Goal: Information Seeking & Learning: Check status

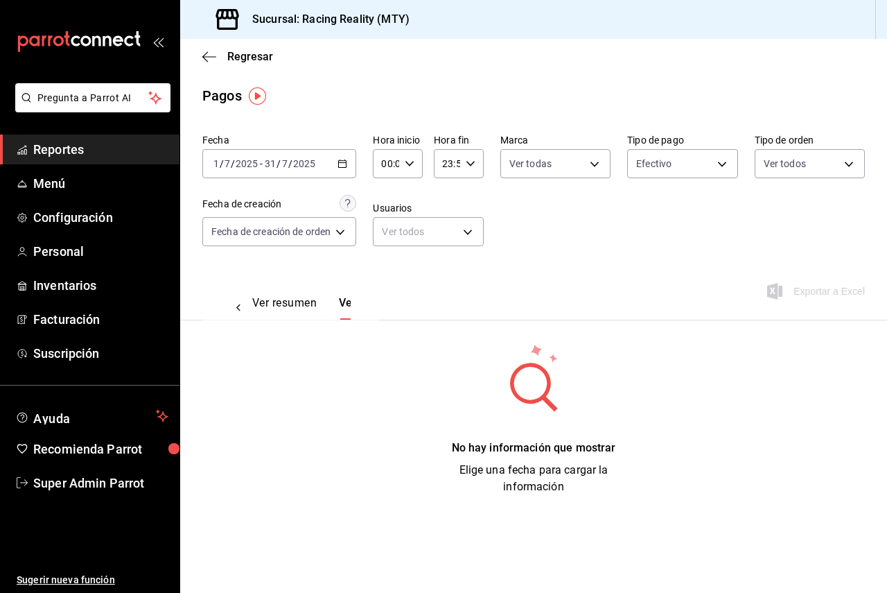
scroll to position [0, 41]
click at [300, 155] on div "[DATE] [DATE] - [DATE] [DATE]" at bounding box center [279, 163] width 154 height 29
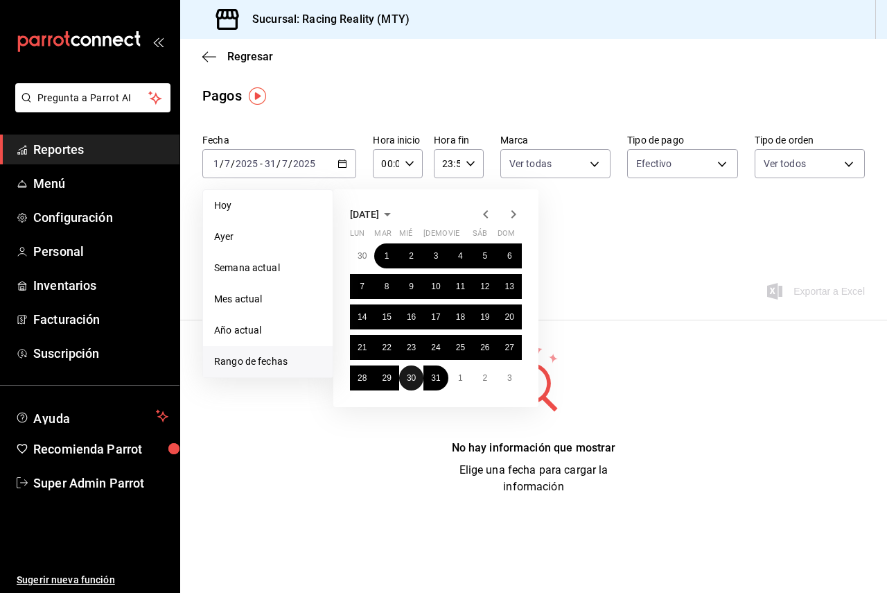
click at [417, 371] on button "30" at bounding box center [411, 377] width 24 height 25
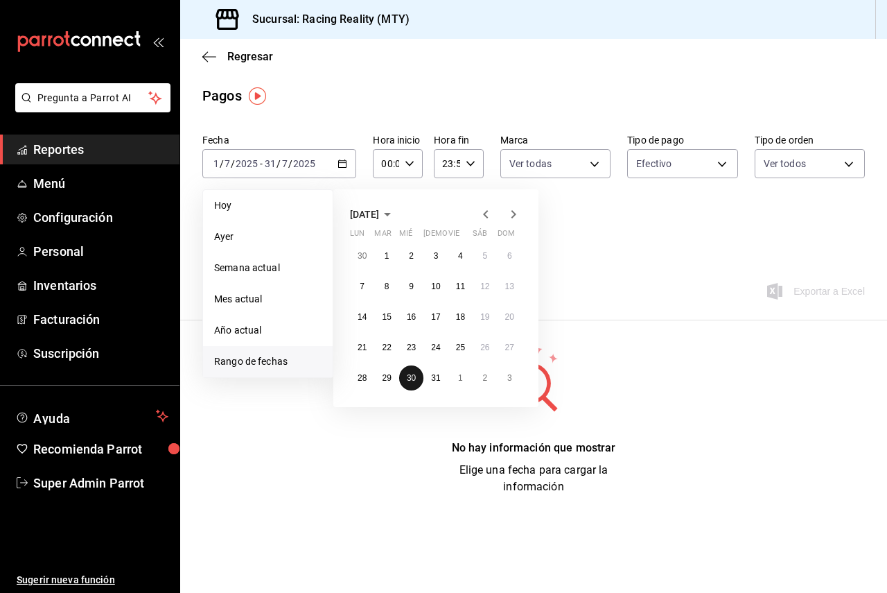
click at [417, 371] on button "30" at bounding box center [411, 377] width 24 height 25
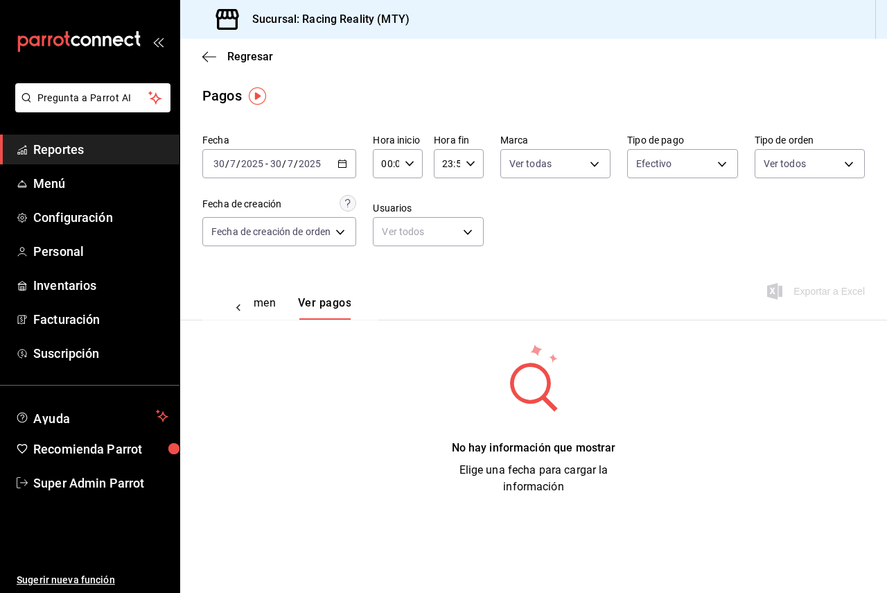
click at [679, 148] on div "Efectivo d3a07161-e072-4dd3-87ee-2587c4430c9a" at bounding box center [682, 160] width 110 height 35
click at [679, 155] on body "Pregunta a Parrot AI Reportes Menú Configuración Personal Inventarios Facturaci…" at bounding box center [443, 296] width 887 height 593
click at [636, 220] on li "Ver todos" at bounding box center [683, 215] width 109 height 41
type input "d3a07161-e072-4dd3-87ee-2587c4430c9a,da8a0c72-d318-4a89-8b55-a4f11457e297,79aff…"
checkbox input "true"
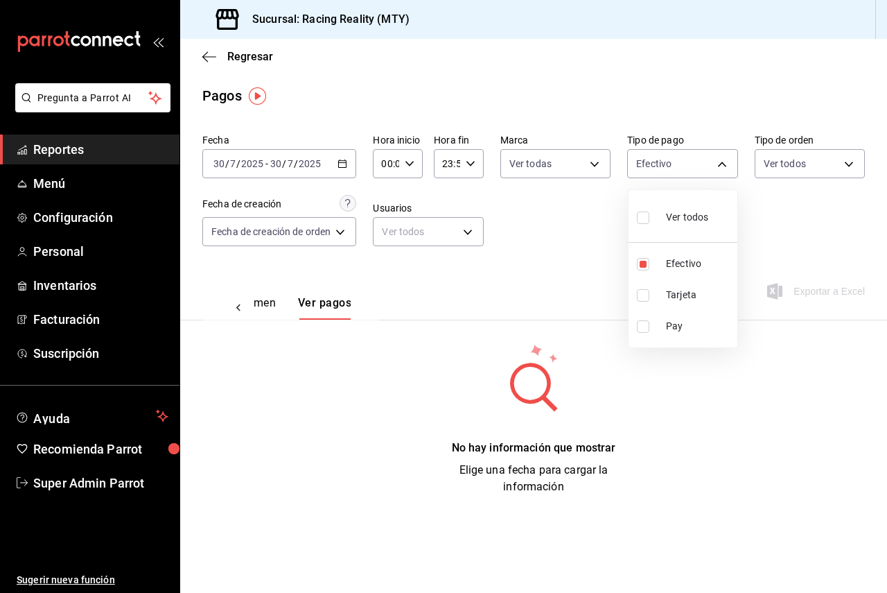
checkbox input "true"
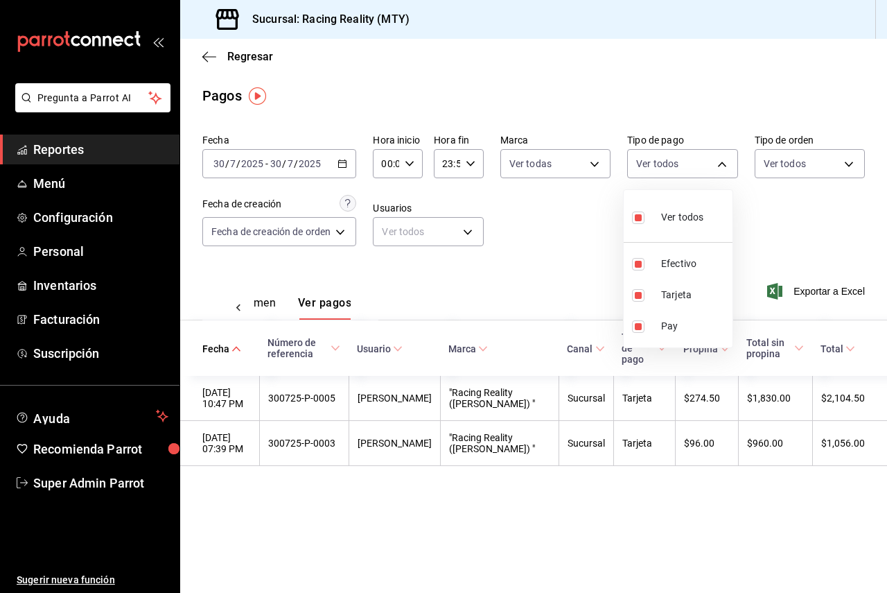
click at [512, 227] on div at bounding box center [443, 296] width 887 height 593
click at [263, 309] on button "Ver resumen" at bounding box center [243, 308] width 64 height 24
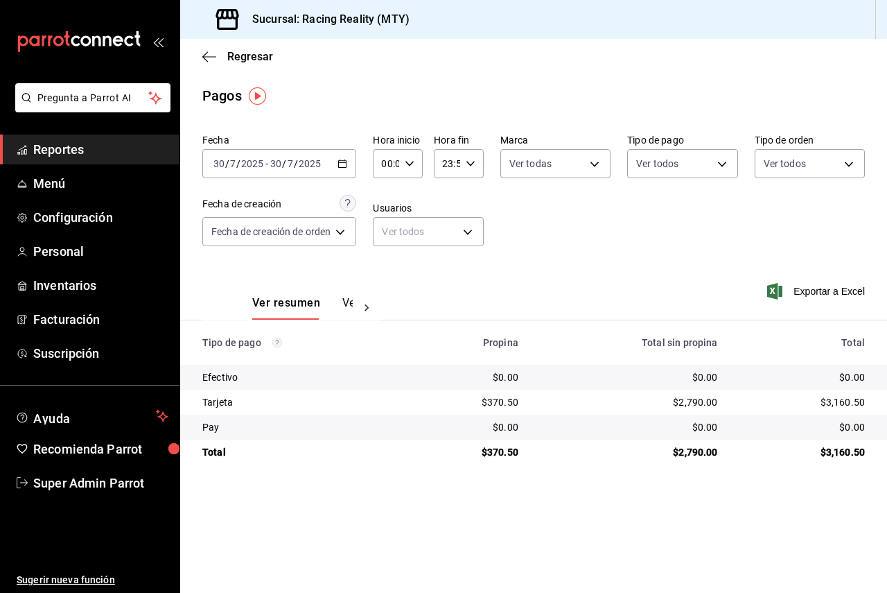
click at [342, 304] on button "Ver pagos" at bounding box center [368, 308] width 52 height 24
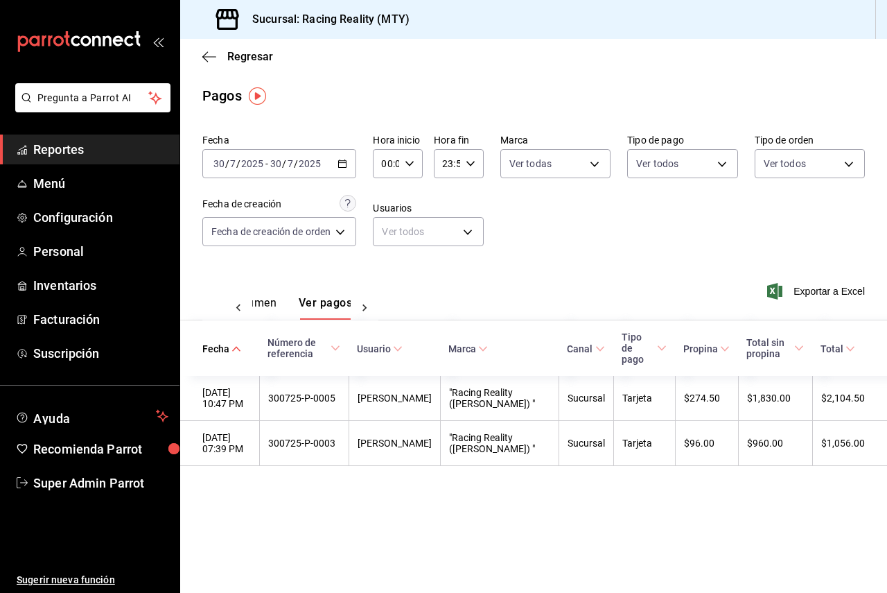
scroll to position [0, 41]
click at [650, 162] on body "Pregunta a Parrot AI Reportes Menú Configuración Personal Inventarios Facturaci…" at bounding box center [443, 296] width 887 height 593
click at [634, 252] on li "Efectivo" at bounding box center [683, 263] width 109 height 31
type input "da8a0c72-d318-4a89-8b55-a4f11457e297,79aff972-3236-4e6f-ab59-f6e66e4ad4c3"
checkbox input "false"
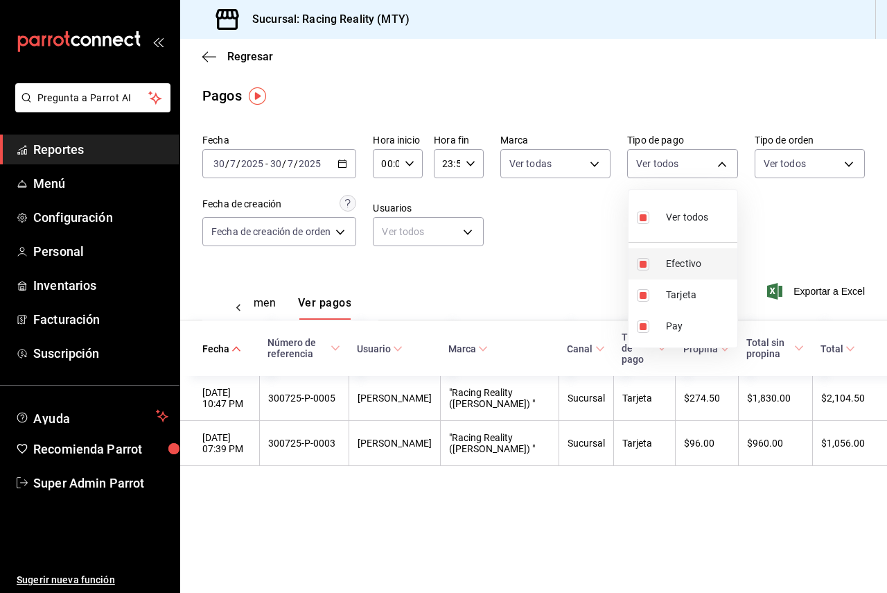
checkbox input "false"
click at [634, 252] on li "Efectivo" at bounding box center [678, 263] width 109 height 31
type input "da8a0c72-d318-4a89-8b55-a4f11457e297,79aff972-3236-4e6f-ab59-f6e66e4ad4c3,d3a07…"
checkbox input "true"
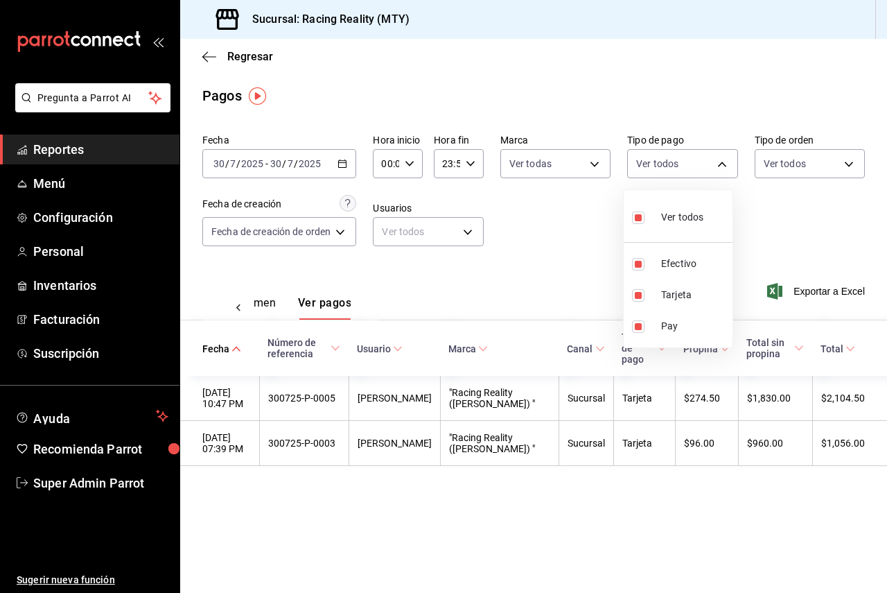
click at [643, 223] on input "checkbox" at bounding box center [638, 217] width 12 height 12
checkbox input "false"
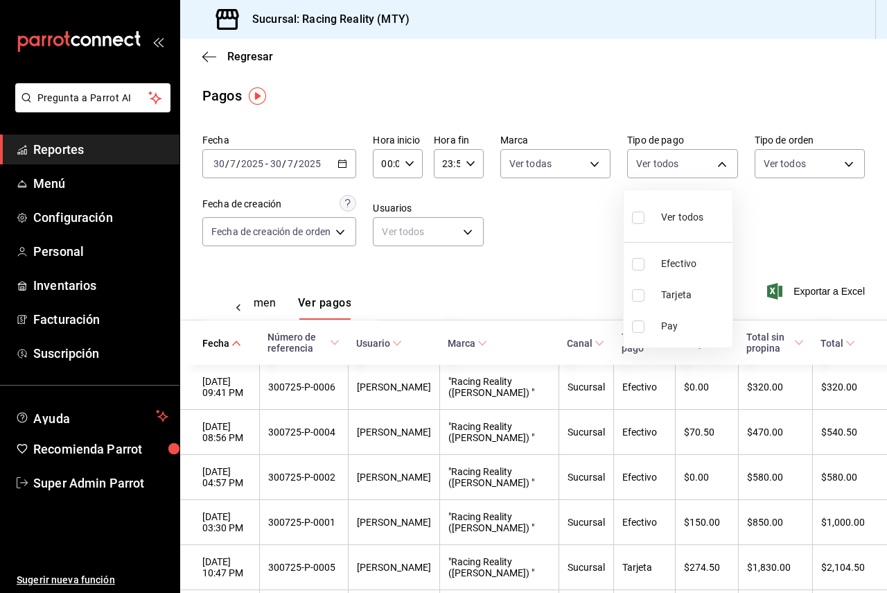
click at [567, 233] on div at bounding box center [443, 296] width 887 height 593
click at [659, 159] on body "Pregunta a Parrot AI Reportes Menú Configuración Personal Inventarios Facturaci…" at bounding box center [443, 296] width 887 height 593
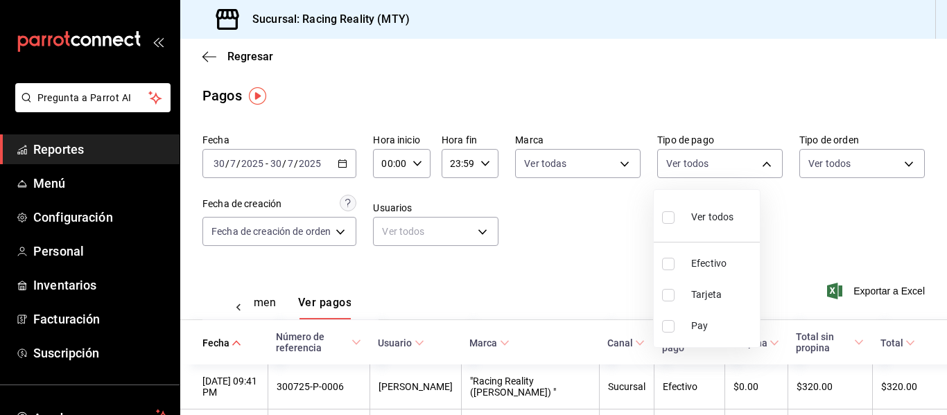
click at [552, 232] on div at bounding box center [473, 207] width 947 height 415
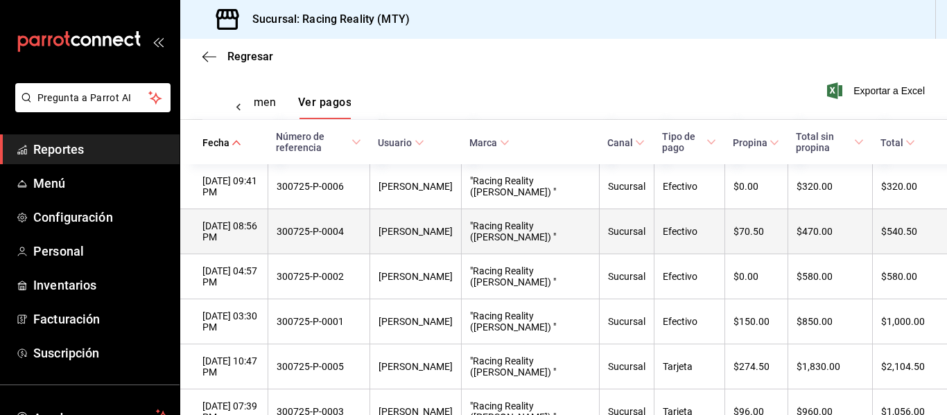
scroll to position [208, 0]
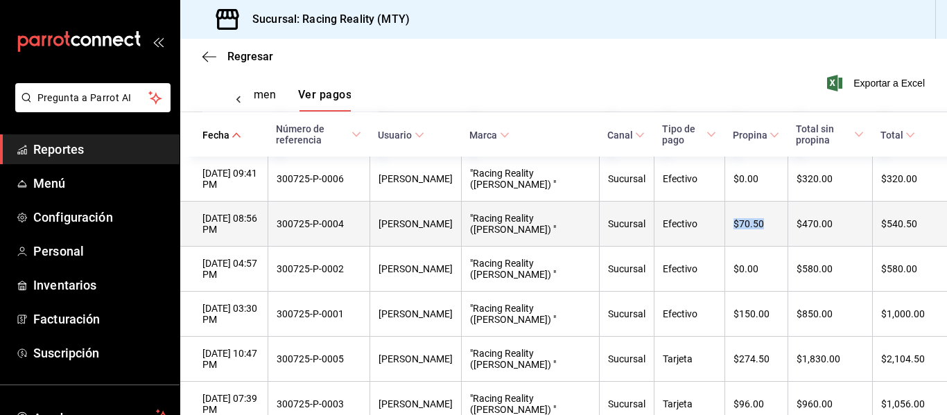
drag, startPoint x: 748, startPoint y: 225, endPoint x: 729, endPoint y: 228, distance: 18.9
click at [733, 228] on div "$70.50" at bounding box center [756, 223] width 46 height 11
drag, startPoint x: 372, startPoint y: 226, endPoint x: 294, endPoint y: 232, distance: 78.6
click at [294, 232] on th "300725-P-0004" at bounding box center [319, 224] width 102 height 45
drag, startPoint x: 259, startPoint y: 234, endPoint x: 197, endPoint y: 220, distance: 63.4
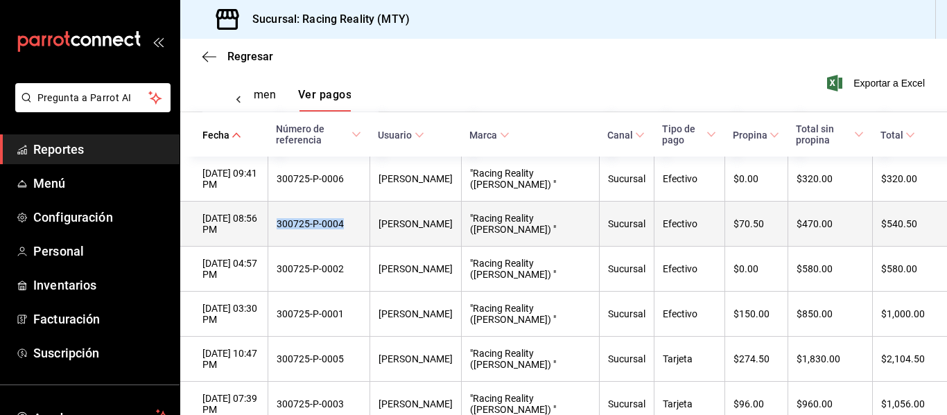
click at [197, 220] on th "[DATE] 08:56 PM" at bounding box center [223, 224] width 87 height 45
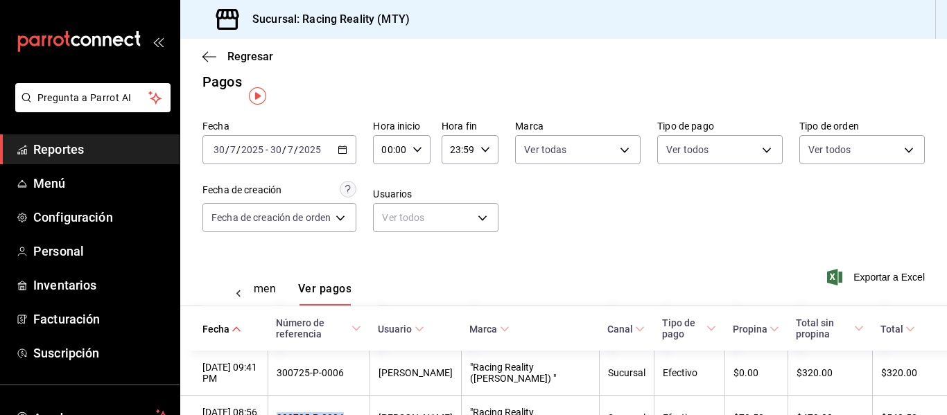
scroll to position [0, 0]
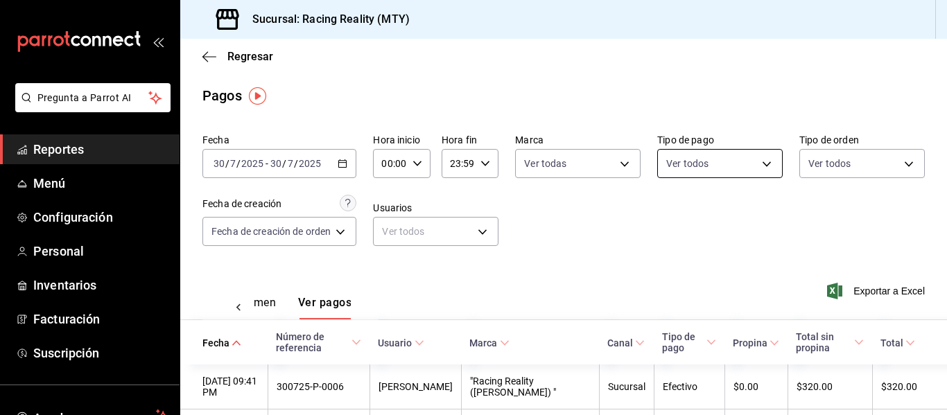
click at [724, 162] on body "Pregunta a Parrot AI Reportes Menú Configuración Personal Inventarios Facturaci…" at bounding box center [473, 207] width 947 height 415
click at [821, 169] on div at bounding box center [473, 207] width 947 height 415
click at [821, 169] on body "Pregunta a Parrot AI Reportes Menú Configuración Personal Inventarios Facturaci…" at bounding box center [473, 207] width 947 height 415
click at [584, 168] on div at bounding box center [473, 207] width 947 height 415
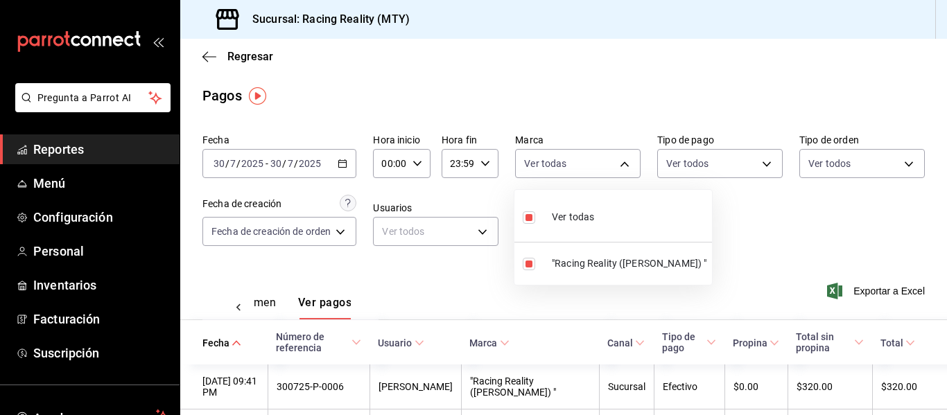
click at [584, 168] on body "Pregunta a Parrot AI Reportes Menú Configuración Personal Inventarios Facturaci…" at bounding box center [473, 207] width 947 height 415
click at [430, 237] on div at bounding box center [473, 207] width 947 height 415
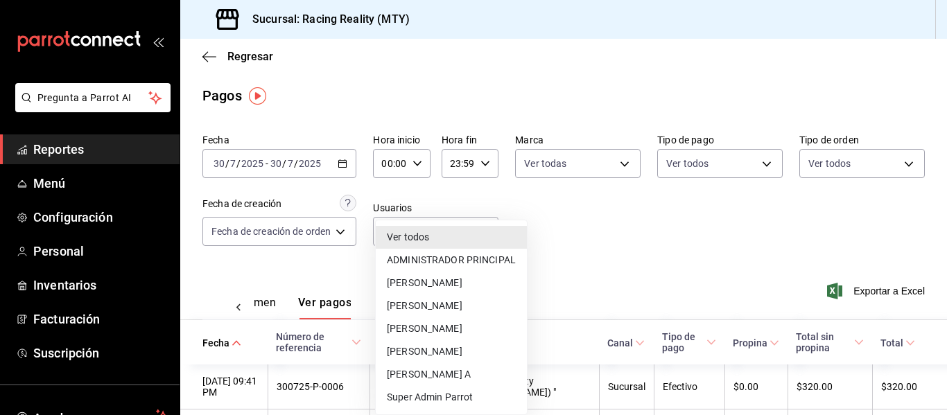
click at [430, 237] on body "Pregunta a Parrot AI Reportes Menú Configuración Personal Inventarios Facturaci…" at bounding box center [473, 207] width 947 height 415
click at [665, 214] on div at bounding box center [473, 207] width 947 height 415
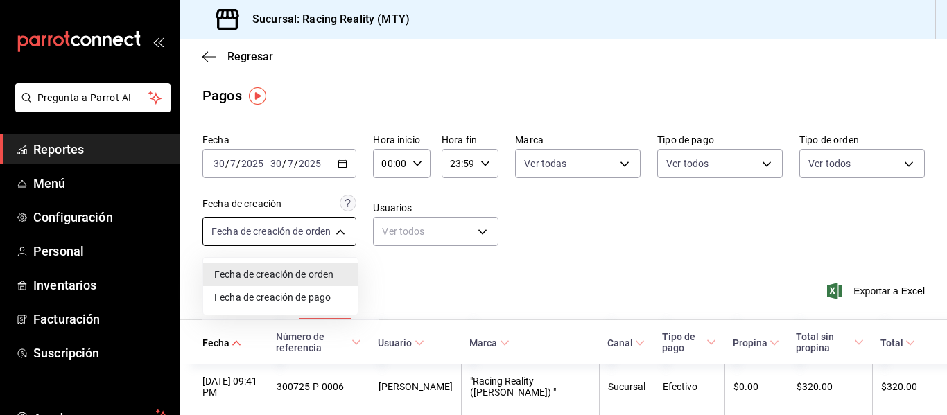
click at [326, 229] on body "Pregunta a Parrot AI Reportes Menú Configuración Personal Inventarios Facturaci…" at bounding box center [473, 207] width 947 height 415
click at [583, 192] on div at bounding box center [473, 207] width 947 height 415
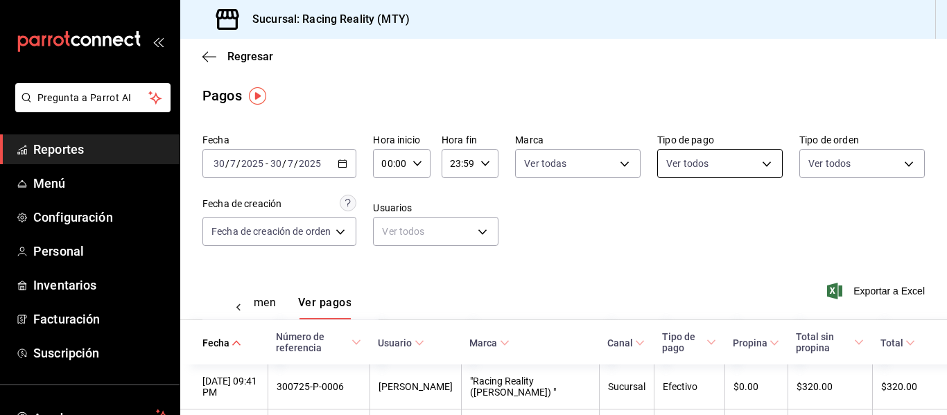
click at [708, 171] on body "Pregunta a Parrot AI Reportes Menú Configuración Personal Inventarios Facturaci…" at bounding box center [473, 207] width 947 height 415
click at [668, 215] on input "checkbox" at bounding box center [668, 217] width 12 height 12
checkbox input "true"
type input "d3a07161-e072-4dd3-87ee-2587c4430c9a,da8a0c72-d318-4a89-8b55-a4f11457e297,79aff…"
checkbox input "true"
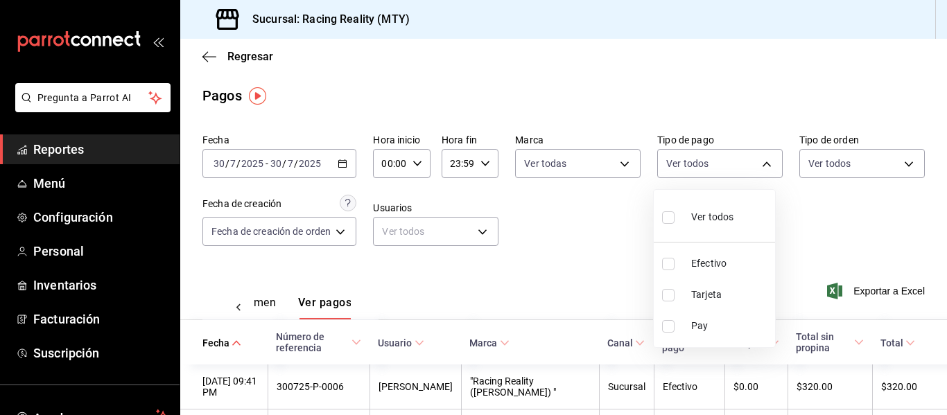
checkbox input "true"
click at [612, 219] on div at bounding box center [473, 207] width 947 height 415
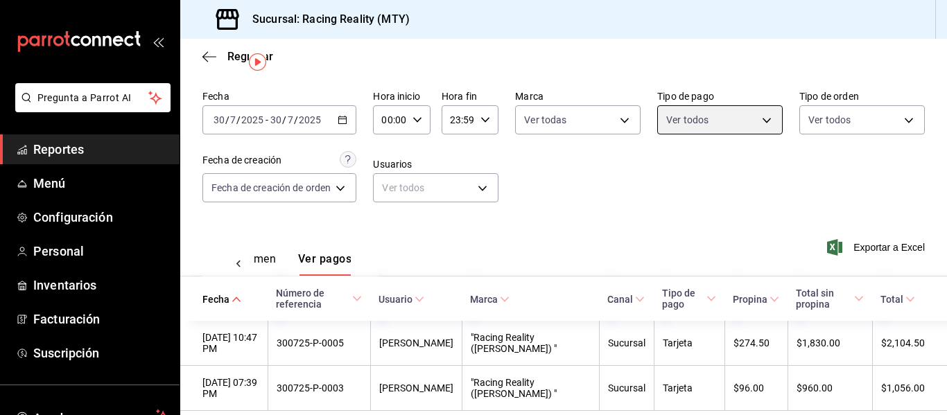
scroll to position [66, 0]
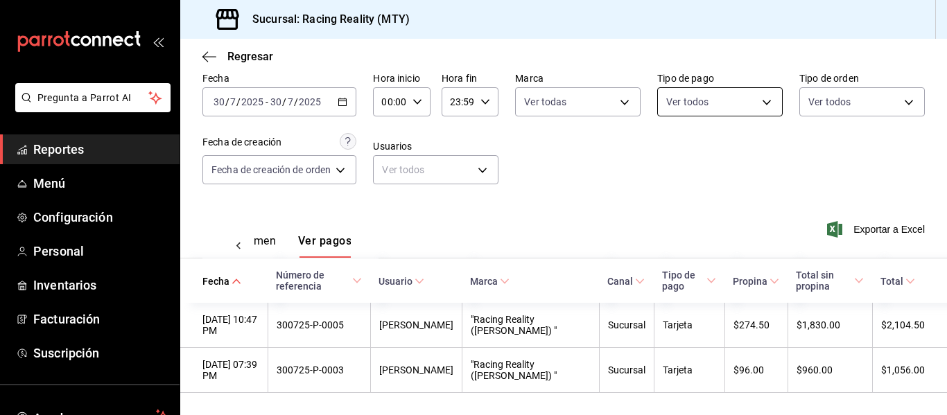
click at [678, 106] on body "Pregunta a Parrot AI Reportes Menú Configuración Personal Inventarios Facturaci…" at bounding box center [473, 207] width 947 height 415
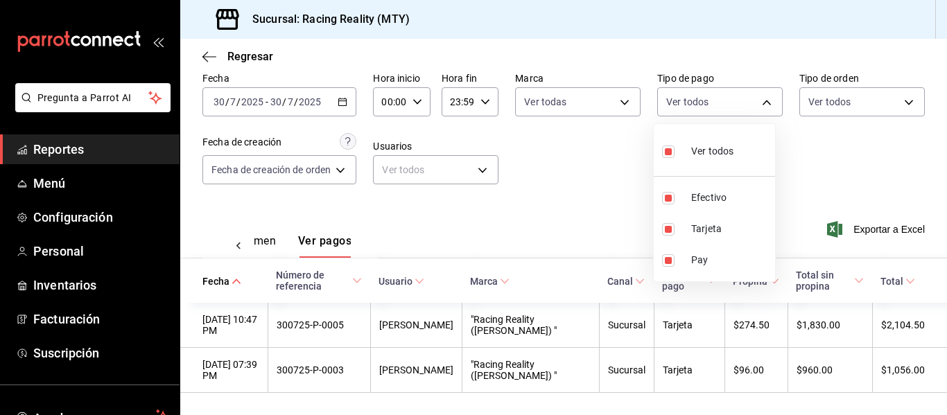
click at [663, 166] on li "Ver todos" at bounding box center [714, 150] width 121 height 41
checkbox input "false"
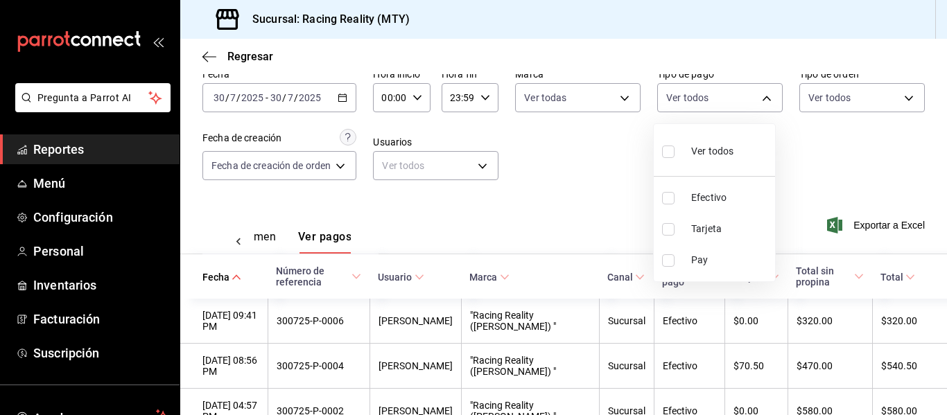
click at [667, 203] on input "checkbox" at bounding box center [668, 198] width 12 height 12
checkbox input "true"
type input "d3a07161-e072-4dd3-87ee-2587c4430c9a"
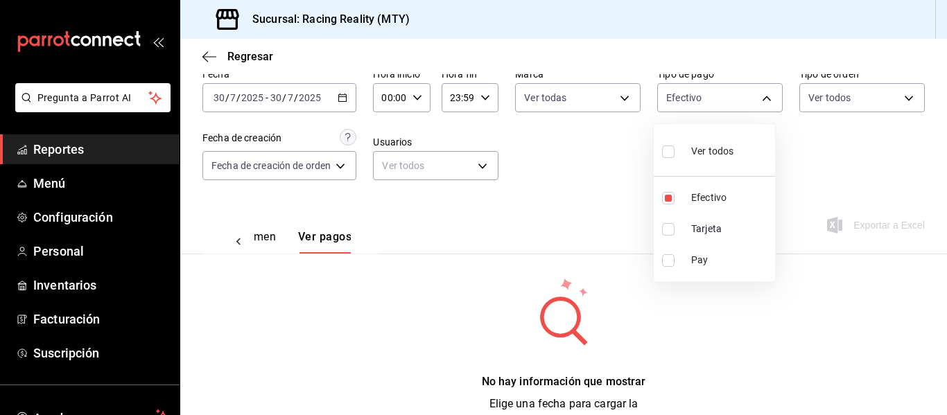
click at [594, 204] on div at bounding box center [473, 207] width 947 height 415
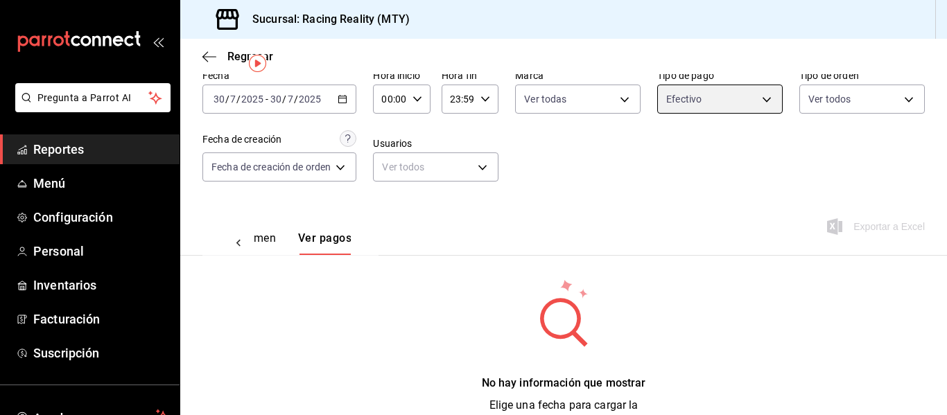
scroll to position [33, 0]
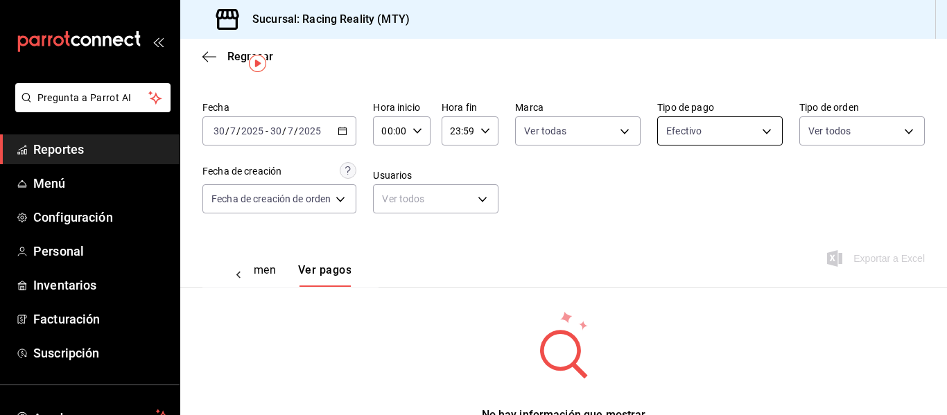
click at [711, 137] on body "Pregunta a Parrot AI Reportes Menú Configuración Personal Inventarios Facturaci…" at bounding box center [473, 207] width 947 height 415
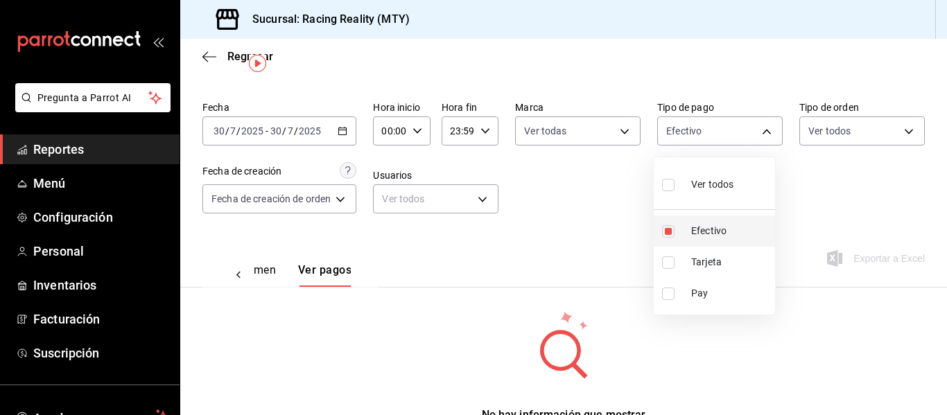
drag, startPoint x: 670, startPoint y: 230, endPoint x: 623, endPoint y: 207, distance: 52.7
click at [670, 231] on input "checkbox" at bounding box center [668, 231] width 12 height 12
checkbox input "false"
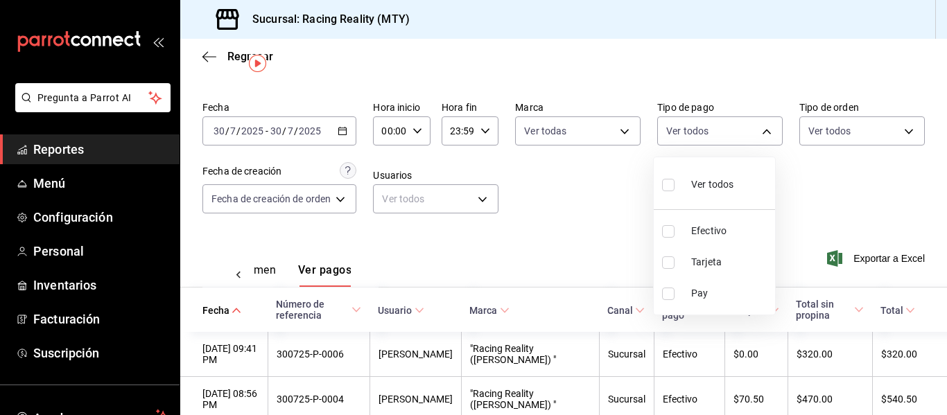
click at [616, 202] on div at bounding box center [473, 207] width 947 height 415
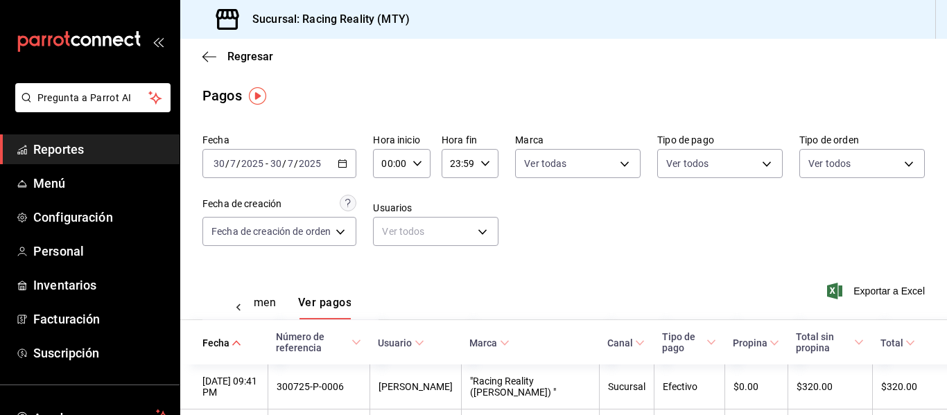
click at [273, 301] on button "Ver resumen" at bounding box center [243, 308] width 64 height 24
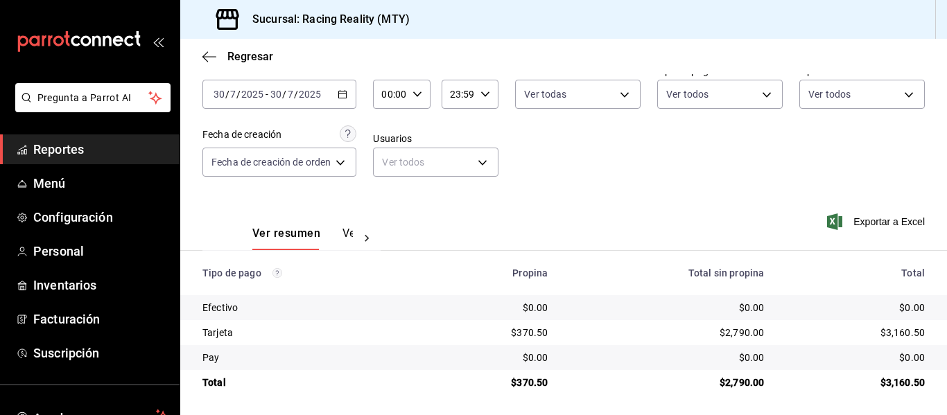
scroll to position [72, 0]
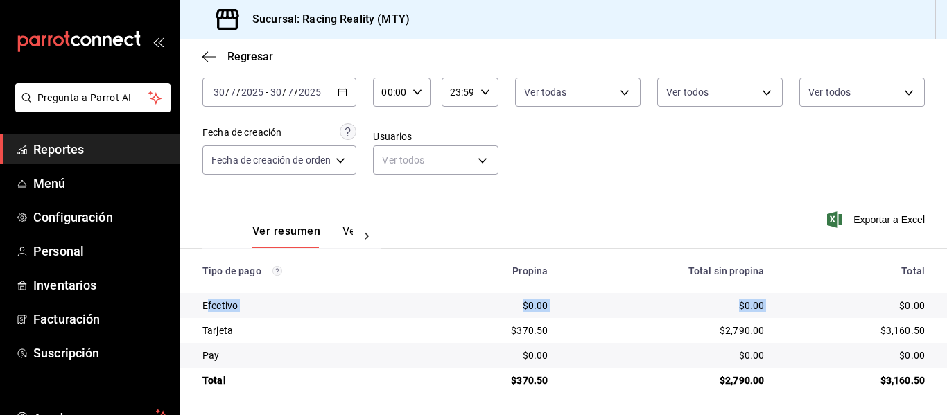
drag, startPoint x: 206, startPoint y: 306, endPoint x: 793, endPoint y: 315, distance: 587.2
click at [793, 315] on tr "Efectivo $0.00 $0.00 $0.00" at bounding box center [563, 305] width 767 height 25
click at [769, 177] on div "Fecha [DATE] [DATE] - [DATE] [DATE] Hora inicio 00:00 Hora inicio Hora fin 23:5…" at bounding box center [563, 124] width 722 height 134
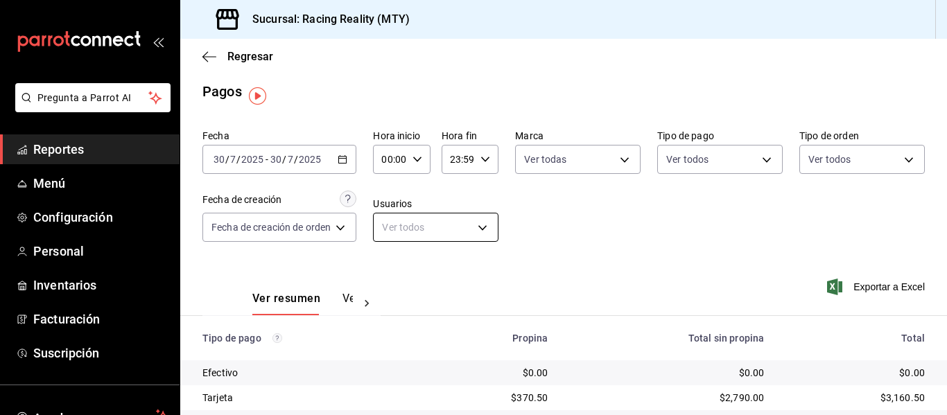
scroll to position [0, 0]
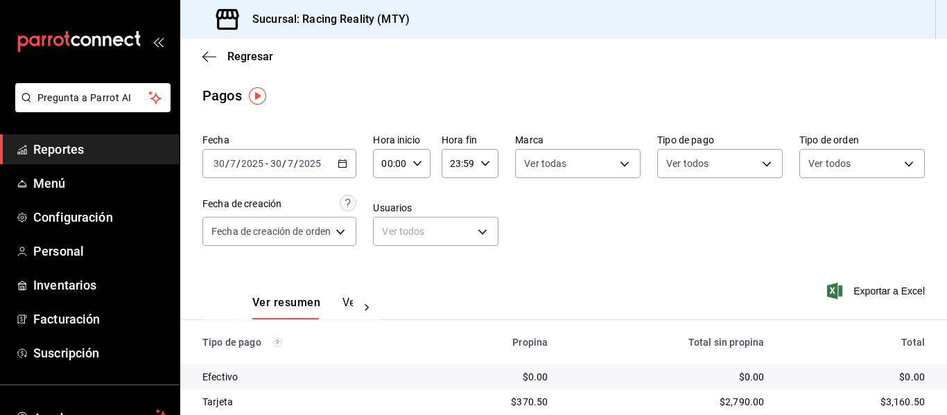
click at [349, 304] on button "Ver pagos" at bounding box center [368, 308] width 52 height 24
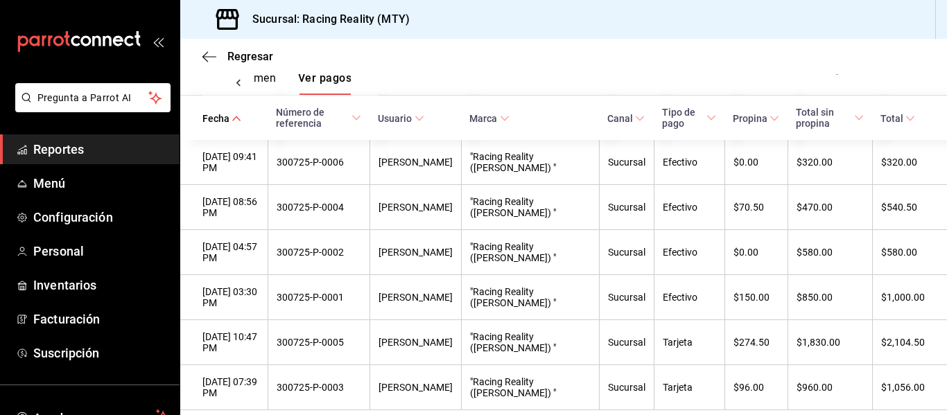
scroll to position [252, 0]
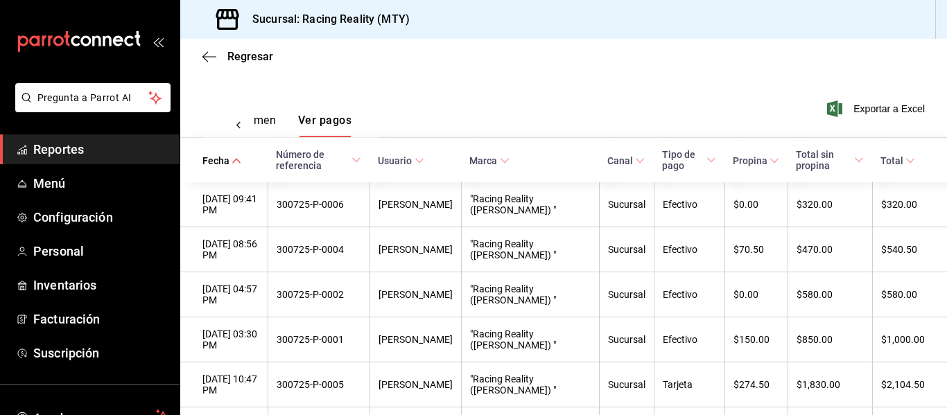
click at [258, 127] on button "Ver resumen" at bounding box center [243, 126] width 64 height 24
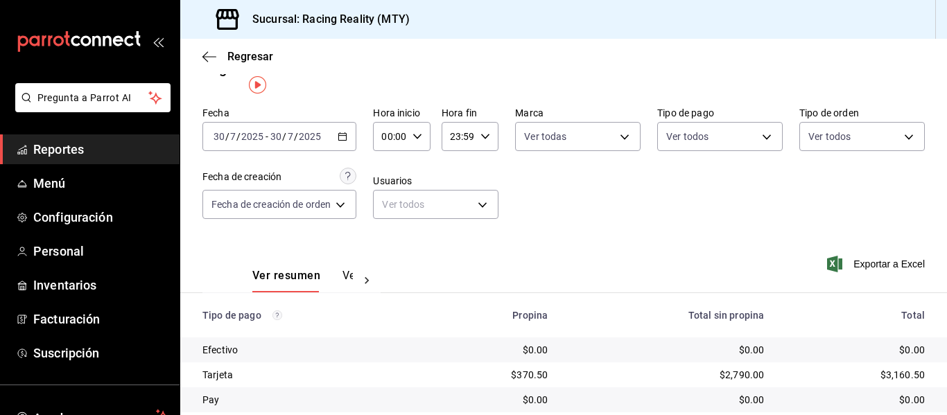
scroll to position [3, 0]
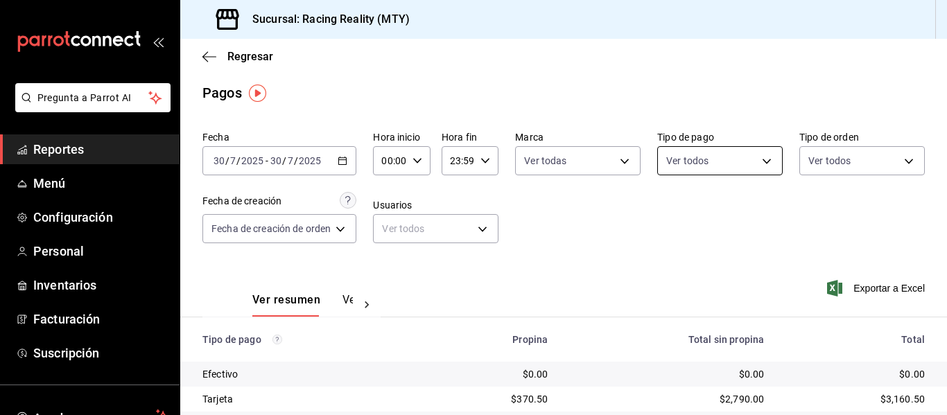
click at [703, 157] on body "Pregunta a Parrot AI Reportes Menú Configuración Personal Inventarios Facturaci…" at bounding box center [473, 207] width 947 height 415
click at [672, 263] on input "checkbox" at bounding box center [668, 261] width 12 height 12
checkbox input "true"
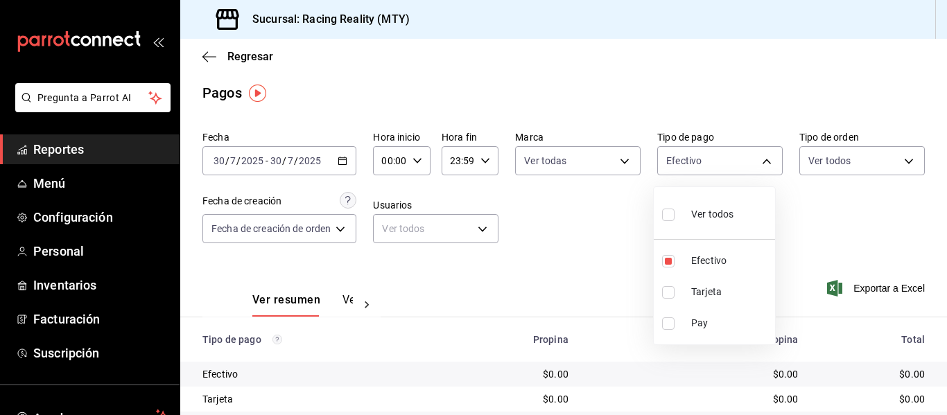
click at [598, 263] on div at bounding box center [473, 207] width 947 height 415
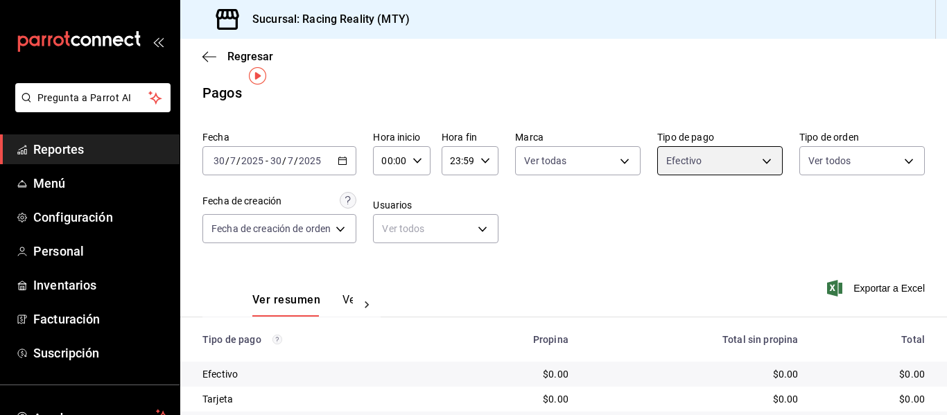
scroll to position [72, 0]
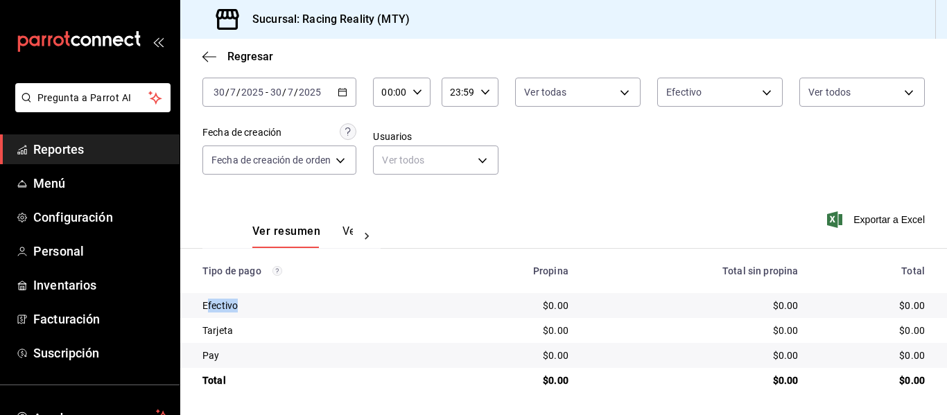
drag, startPoint x: 207, startPoint y: 311, endPoint x: 252, endPoint y: 306, distance: 45.9
click at [252, 306] on div "Efectivo" at bounding box center [317, 306] width 231 height 14
click at [347, 236] on button "Ver pagos" at bounding box center [368, 237] width 52 height 24
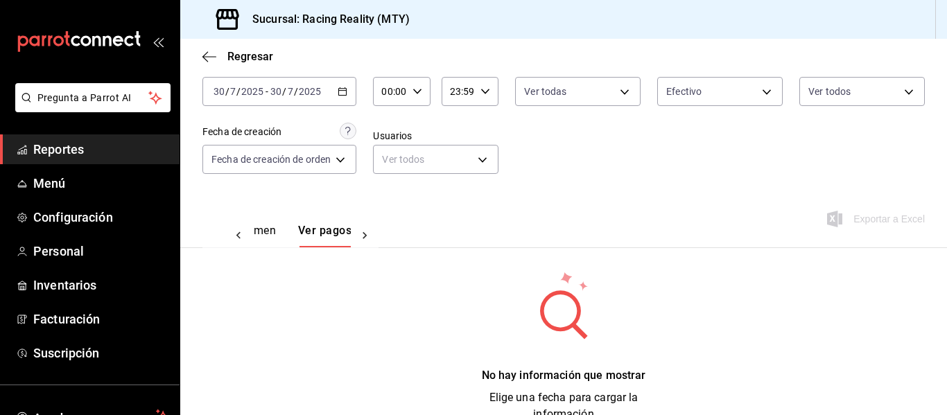
scroll to position [0, 41]
click at [715, 88] on body "Pregunta a Parrot AI Reportes Menú Configuración Personal Inventarios Facturaci…" at bounding box center [473, 207] width 947 height 415
click at [702, 143] on span "Ver todos" at bounding box center [712, 145] width 42 height 15
type input "d3a07161-e072-4dd3-87ee-2587c4430c9a,da8a0c72-d318-4a89-8b55-a4f11457e297,79aff…"
checkbox input "true"
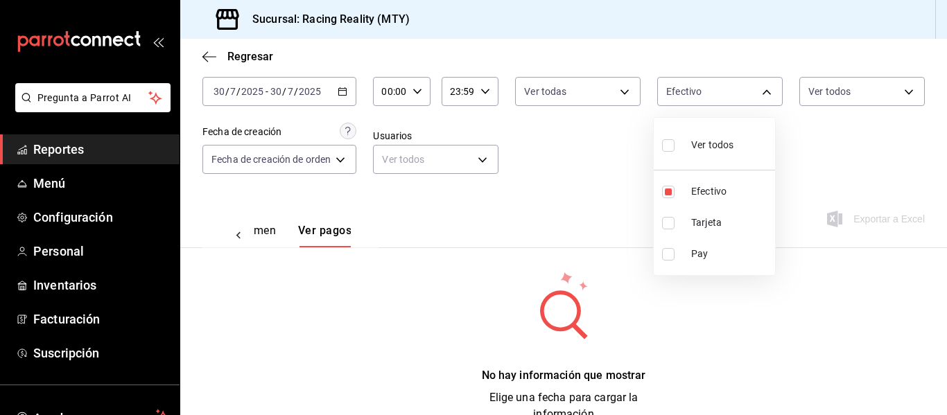
checkbox input "true"
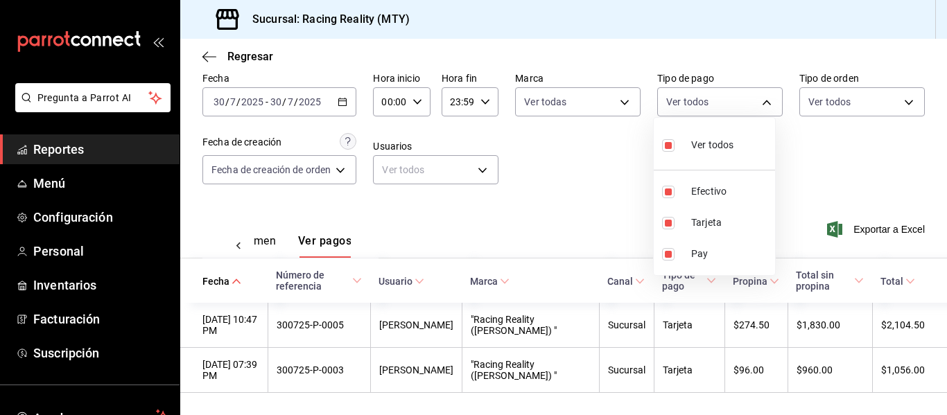
click at [668, 142] on input "checkbox" at bounding box center [668, 145] width 12 height 12
checkbox input "false"
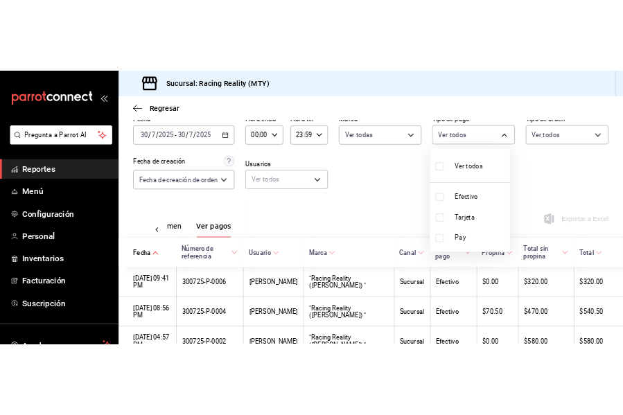
scroll to position [72, 0]
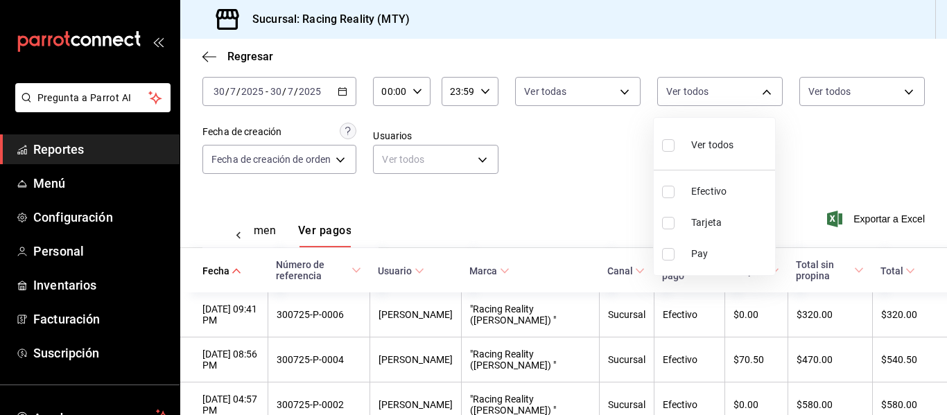
drag, startPoint x: 619, startPoint y: 169, endPoint x: 622, endPoint y: 199, distance: 29.9
click at [619, 170] on div at bounding box center [473, 207] width 947 height 415
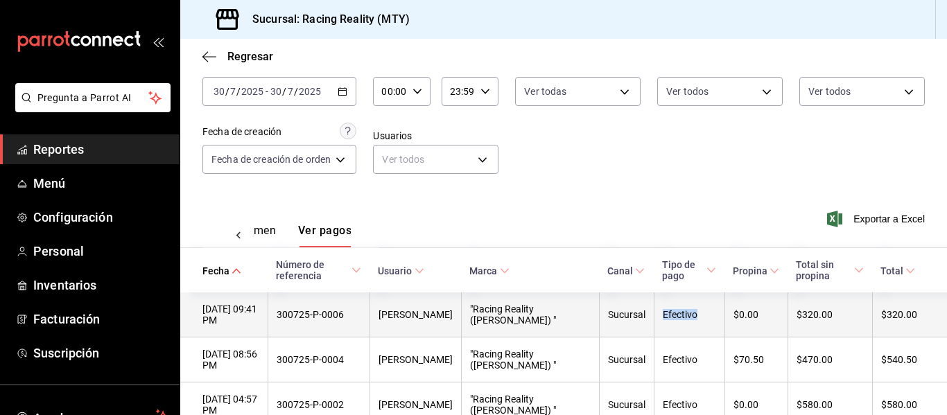
drag, startPoint x: 657, startPoint y: 317, endPoint x: 697, endPoint y: 313, distance: 39.8
click at [697, 313] on div "Efectivo" at bounding box center [689, 314] width 53 height 11
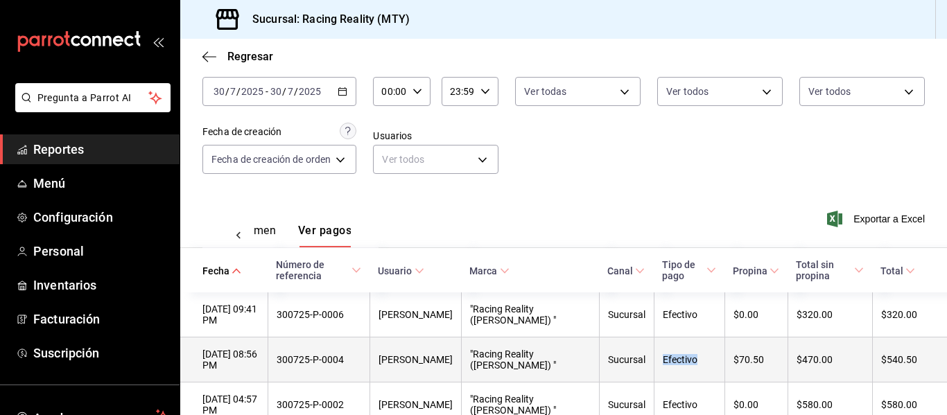
drag, startPoint x: 659, startPoint y: 365, endPoint x: 694, endPoint y: 365, distance: 34.7
click at [694, 365] on div "Efectivo" at bounding box center [689, 359] width 53 height 11
drag, startPoint x: 731, startPoint y: 364, endPoint x: 765, endPoint y: 364, distance: 34.0
click at [765, 364] on div "$70.50" at bounding box center [756, 359] width 46 height 11
click at [826, 369] on th "$470.00" at bounding box center [829, 360] width 85 height 45
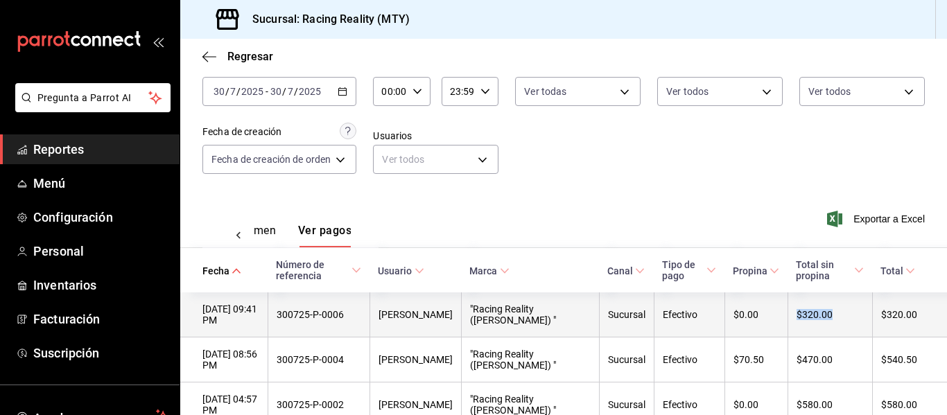
drag, startPoint x: 782, startPoint y: 315, endPoint x: 822, endPoint y: 312, distance: 40.3
click at [822, 312] on th "$320.00" at bounding box center [829, 315] width 85 height 45
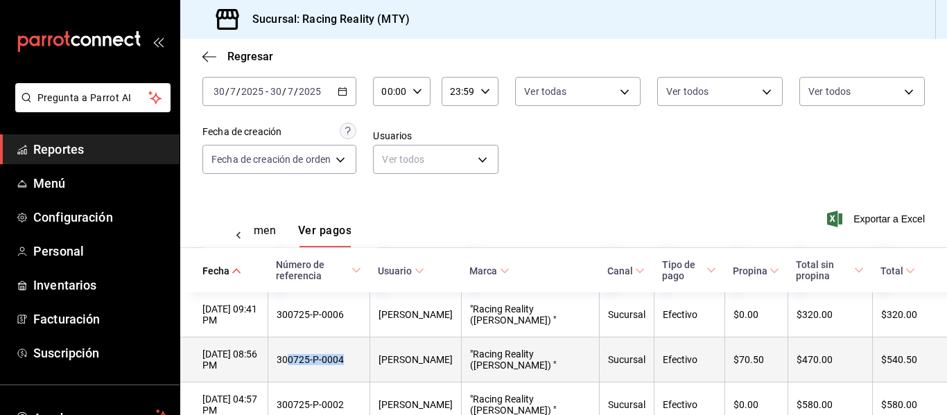
drag, startPoint x: 307, startPoint y: 364, endPoint x: 372, endPoint y: 359, distance: 65.3
click at [361, 359] on div "300725-P-0004" at bounding box center [319, 359] width 85 height 11
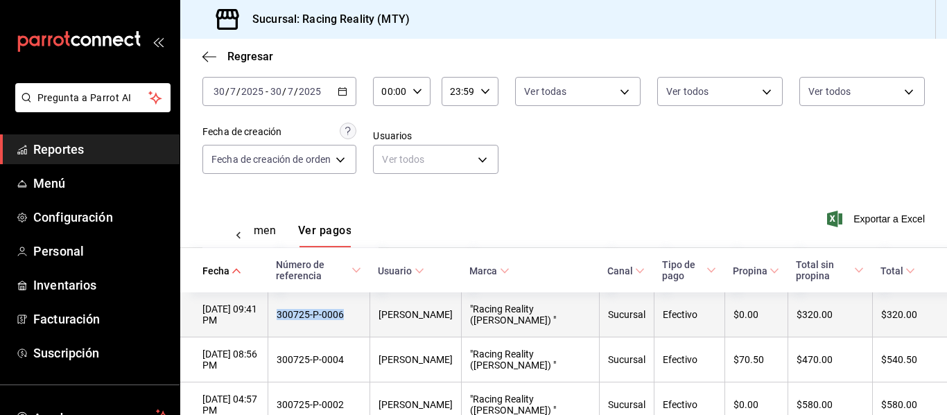
drag, startPoint x: 297, startPoint y: 318, endPoint x: 370, endPoint y: 316, distance: 72.8
click at [361, 316] on div "300725-P-0006" at bounding box center [319, 314] width 85 height 11
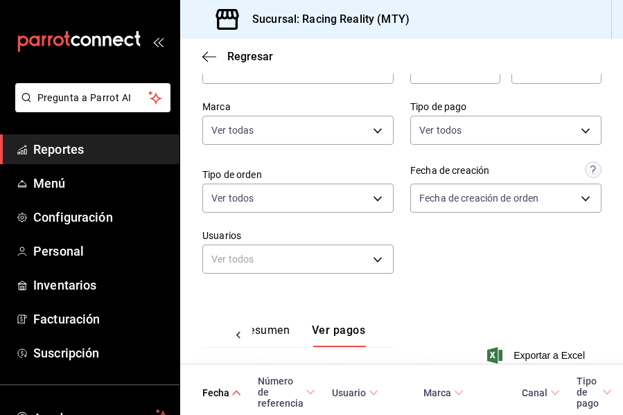
scroll to position [69, 0]
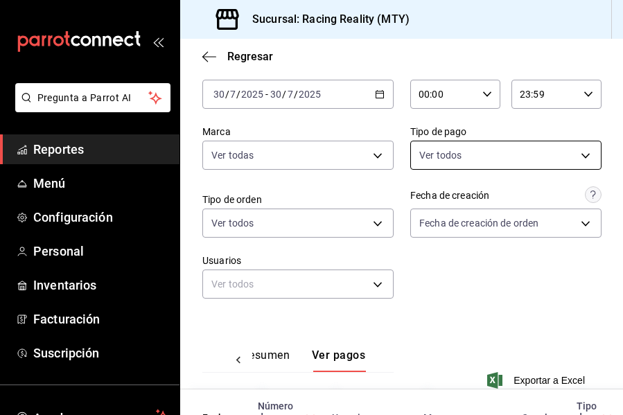
click at [448, 152] on body "Pregunta a Parrot AI Reportes Menú Configuración Personal Inventarios Facturaci…" at bounding box center [311, 207] width 623 height 415
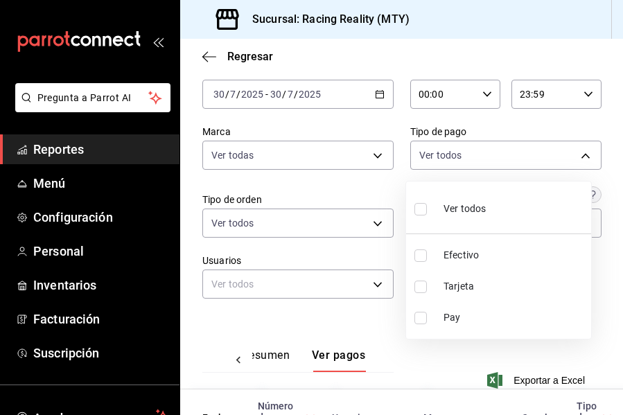
click at [455, 204] on span "Ver todos" at bounding box center [465, 209] width 42 height 15
type input "d3a07161-e072-4dd3-87ee-2587c4430c9a,da8a0c72-d318-4a89-8b55-a4f11457e297,79aff…"
checkbox input "true"
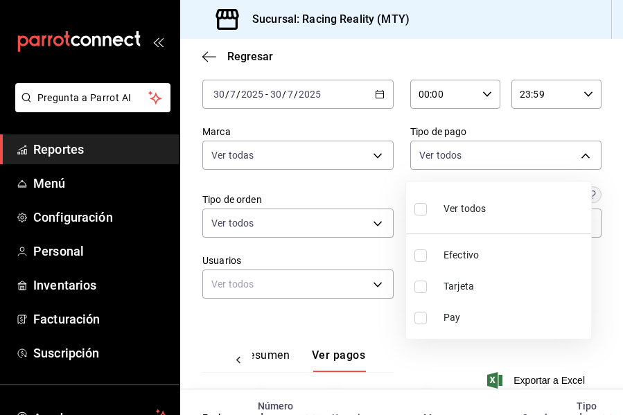
checkbox input "true"
click at [413, 357] on div at bounding box center [311, 207] width 623 height 415
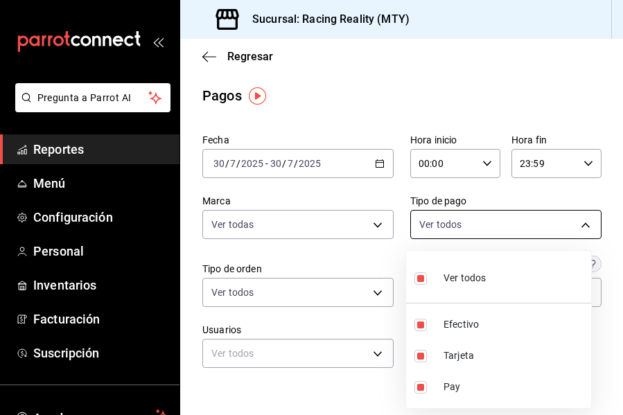
click at [499, 229] on body "Pregunta a Parrot AI Reportes Menú Configuración Personal Inventarios Facturaci…" at bounding box center [311, 207] width 623 height 415
click at [499, 229] on div at bounding box center [311, 207] width 623 height 415
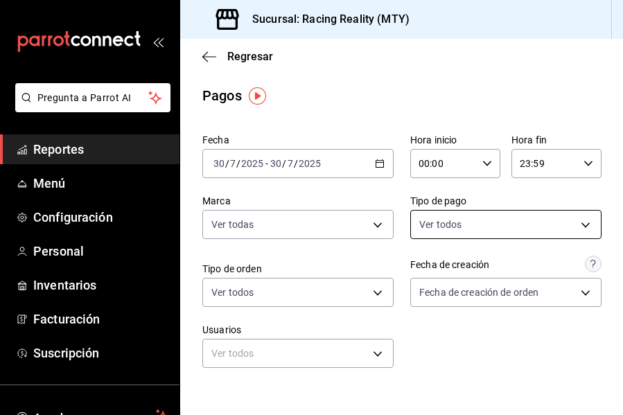
click at [444, 227] on body "Pregunta a Parrot AI Reportes Menú Configuración Personal Inventarios Facturaci…" at bounding box center [311, 207] width 623 height 415
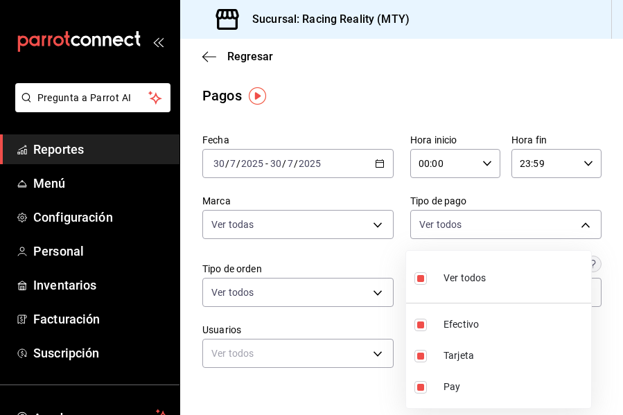
click at [417, 280] on input "checkbox" at bounding box center [421, 278] width 12 height 12
checkbox input "false"
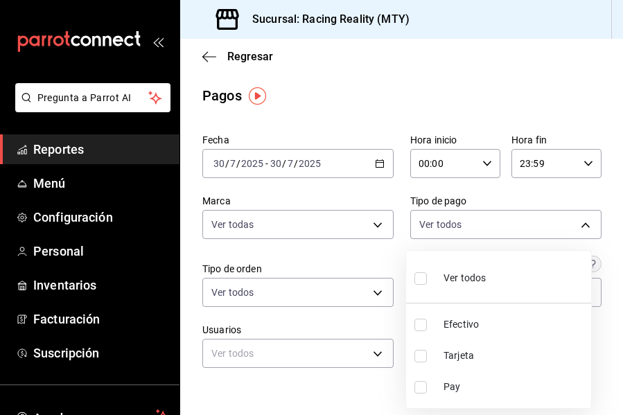
click at [442, 85] on div at bounding box center [311, 207] width 623 height 415
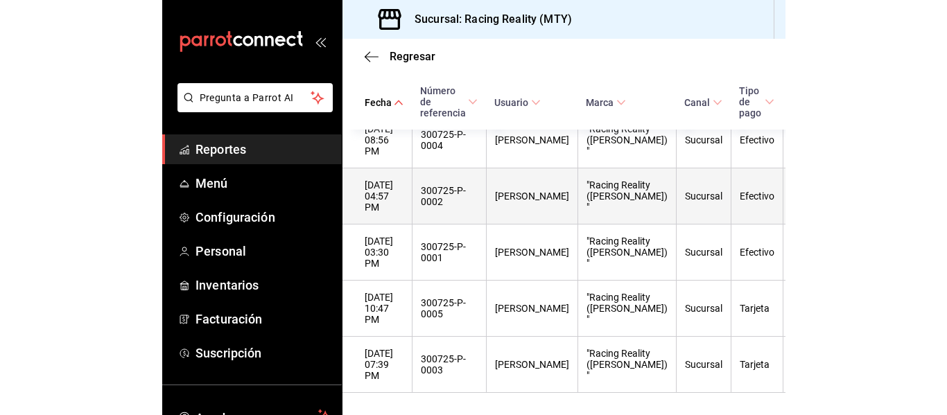
scroll to position [625, 0]
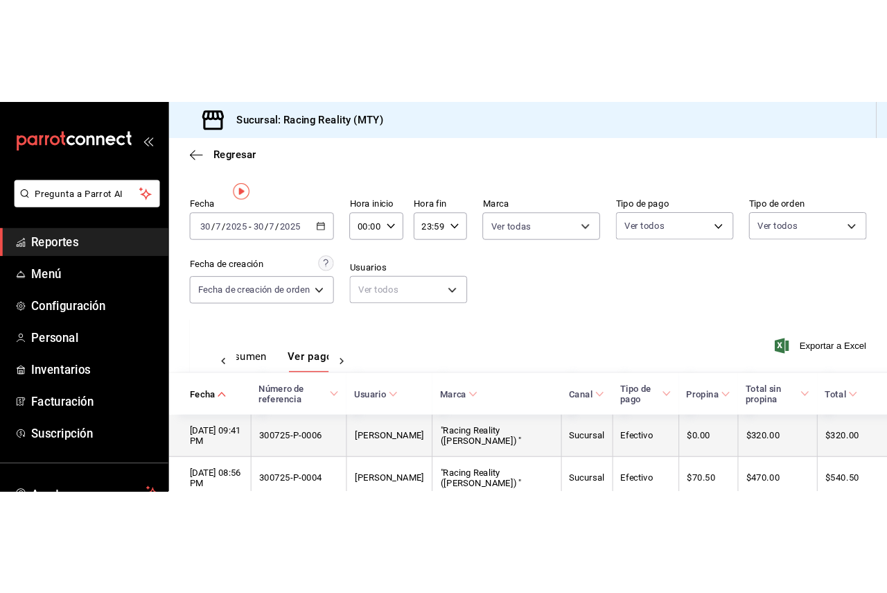
scroll to position [0, 0]
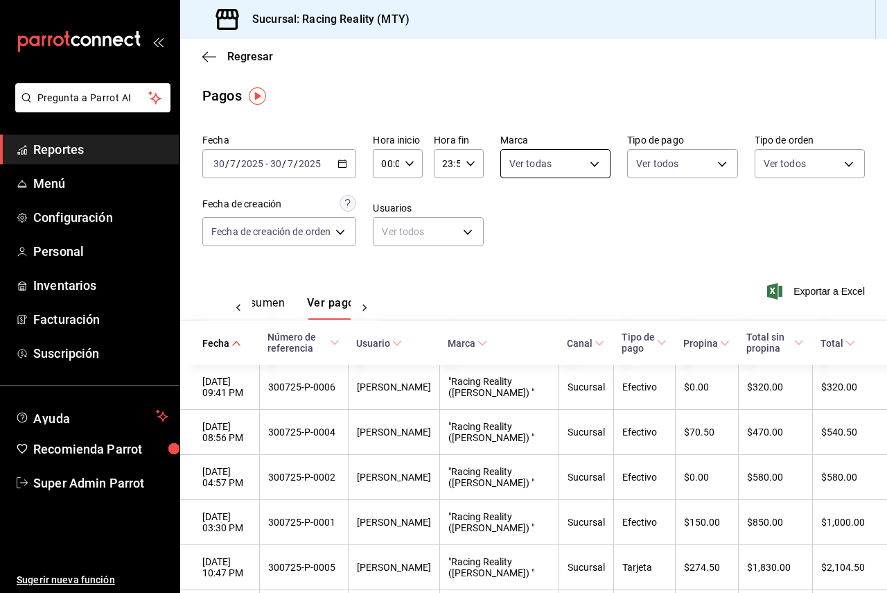
click at [561, 155] on body "Pregunta a Parrot AI Reportes Menú Configuración Personal Inventarios Facturaci…" at bounding box center [443, 296] width 887 height 593
click at [561, 155] on div at bounding box center [443, 296] width 887 height 593
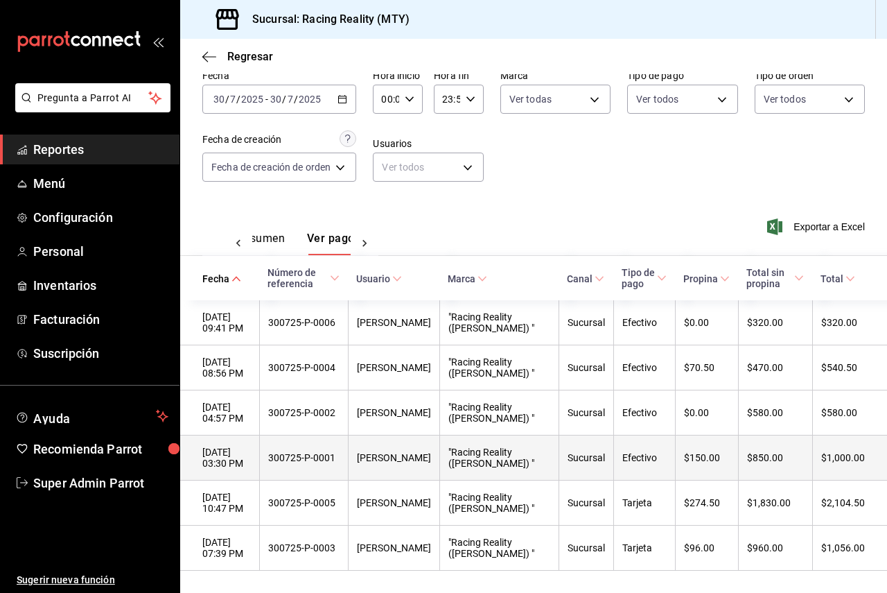
scroll to position [145, 0]
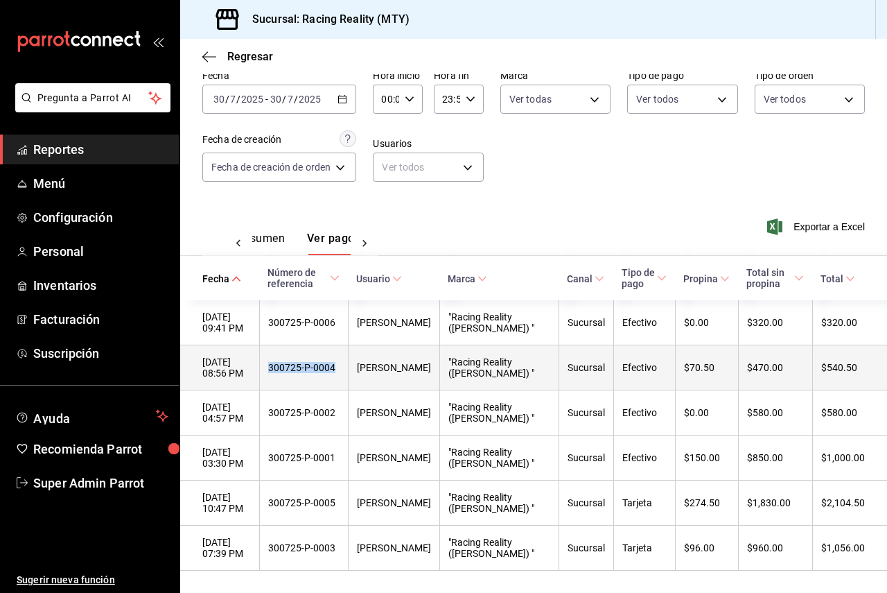
drag, startPoint x: 355, startPoint y: 315, endPoint x: 286, endPoint y: 312, distance: 68.7
click at [286, 345] on th "300725-P-0004" at bounding box center [303, 367] width 89 height 45
copy div "300725-P-0004"
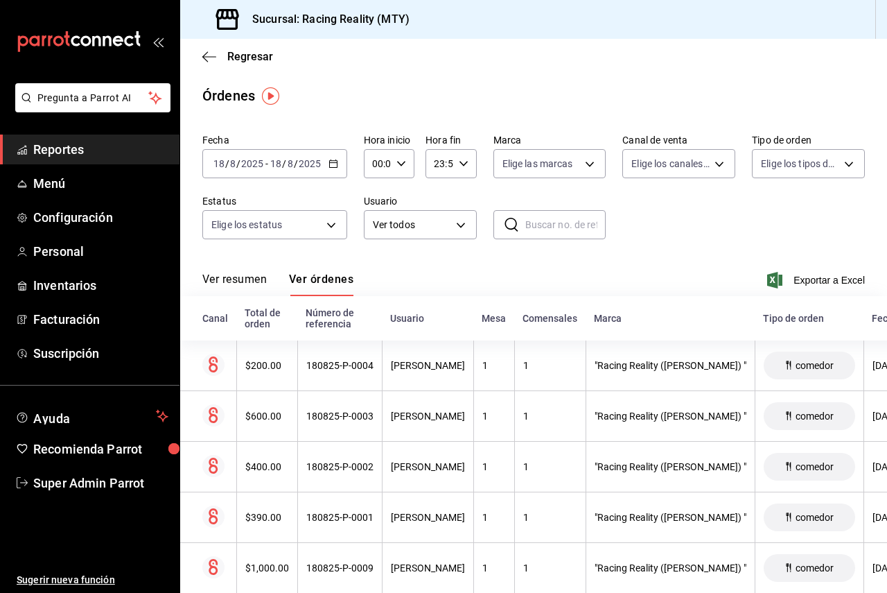
click at [559, 236] on input "text" at bounding box center [565, 225] width 81 height 28
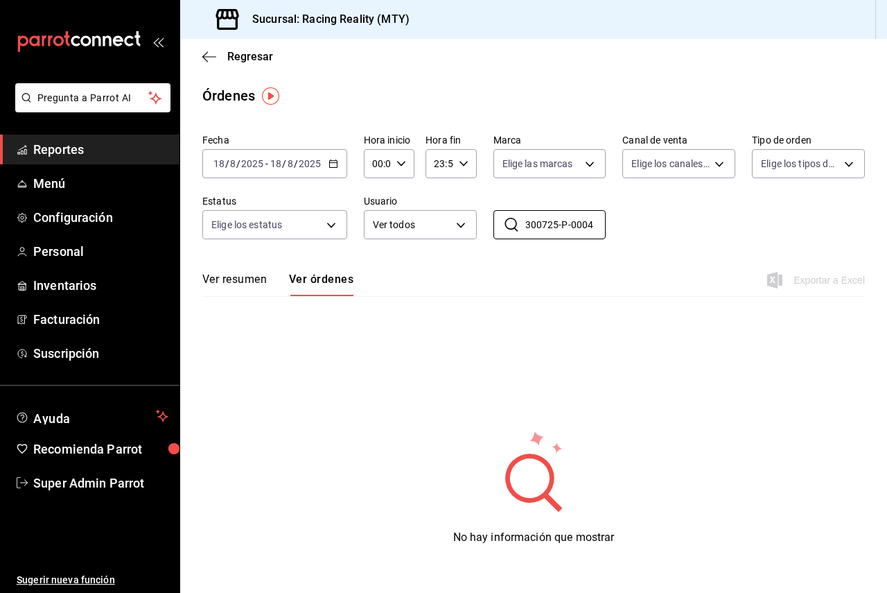
type input "300725-P-0004"
click at [292, 177] on div "2025-08-18 18 / 8 / 2025 - 2025-08-18 18 / 8 / 2025" at bounding box center [274, 163] width 145 height 29
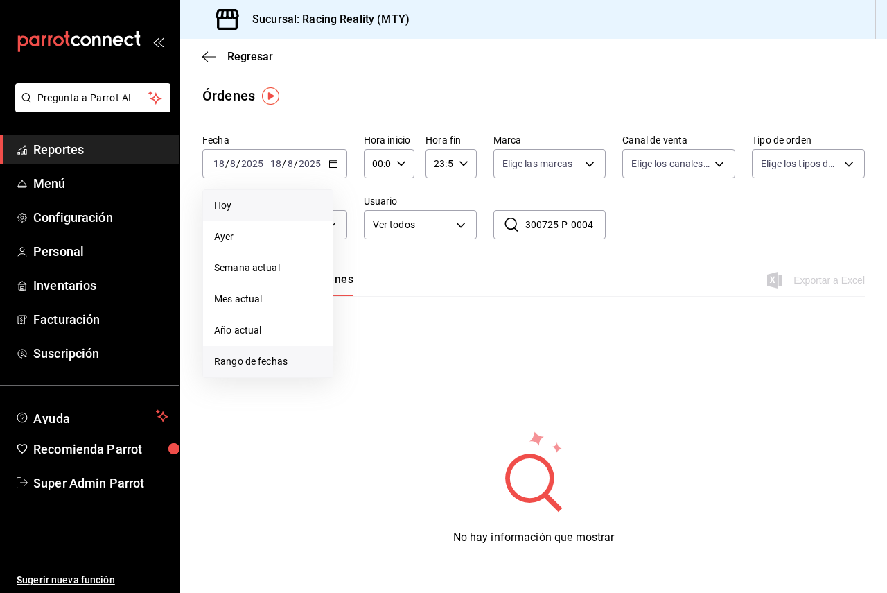
click at [266, 359] on span "Rango de fechas" at bounding box center [267, 361] width 107 height 15
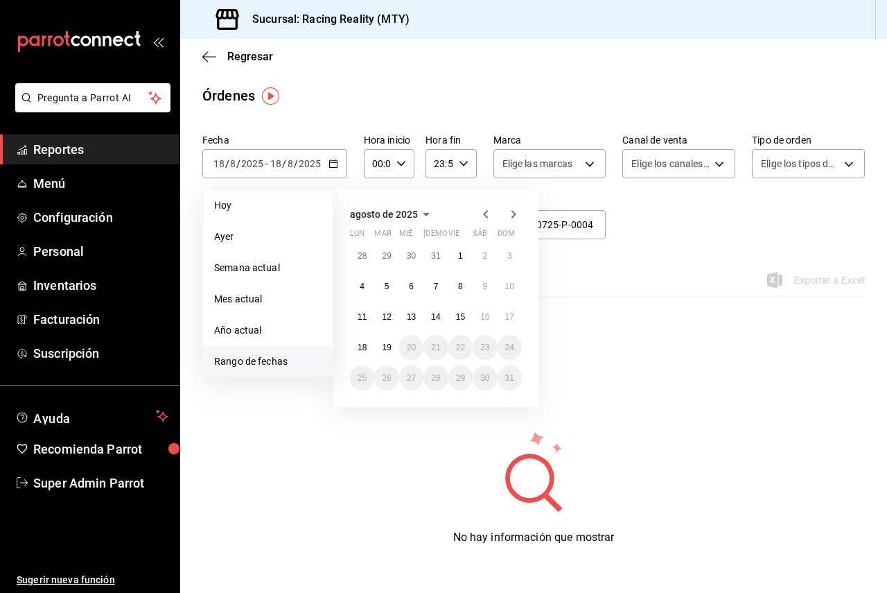
click at [482, 216] on icon "button" at bounding box center [486, 214] width 17 height 17
click at [411, 373] on abbr "30" at bounding box center [411, 378] width 9 height 10
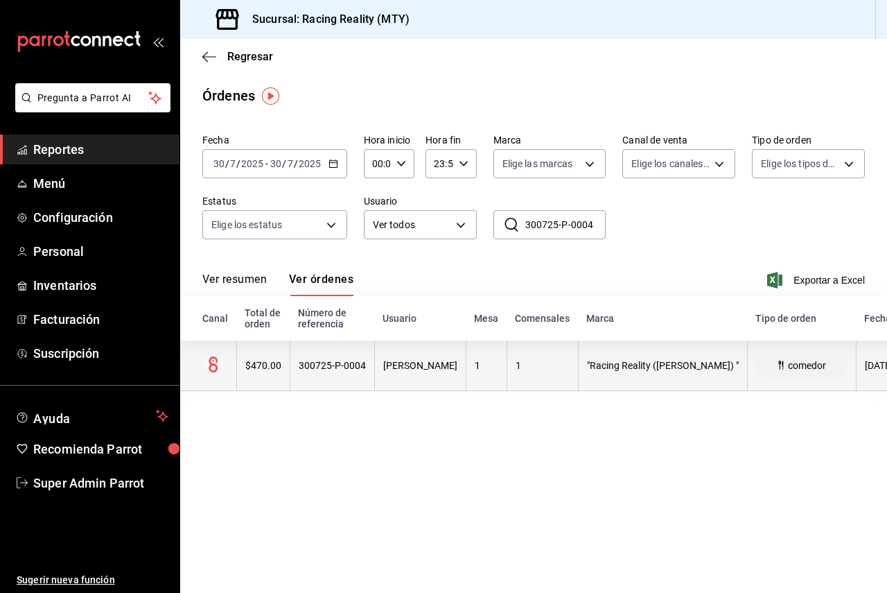
click at [329, 364] on div "300725-P-0004" at bounding box center [332, 365] width 67 height 11
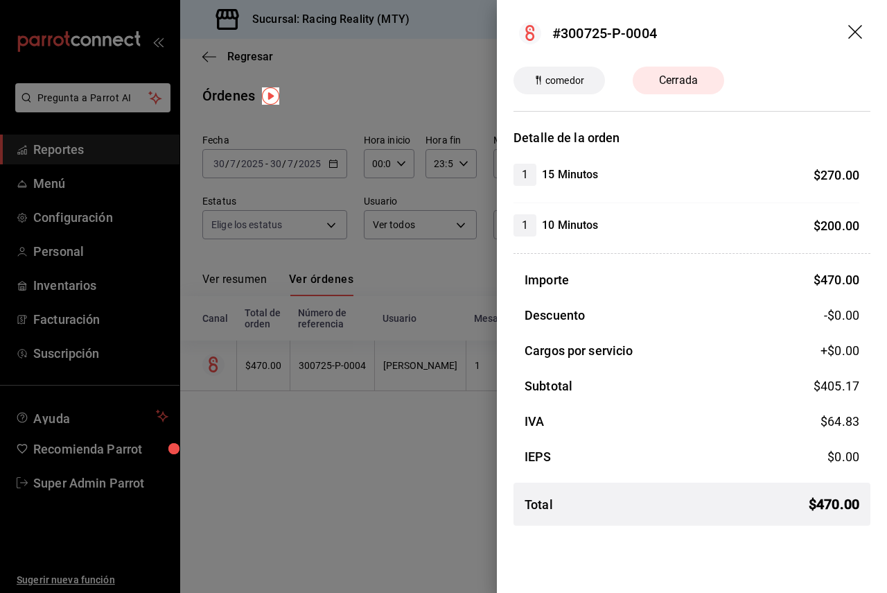
click at [372, 456] on div at bounding box center [443, 296] width 887 height 593
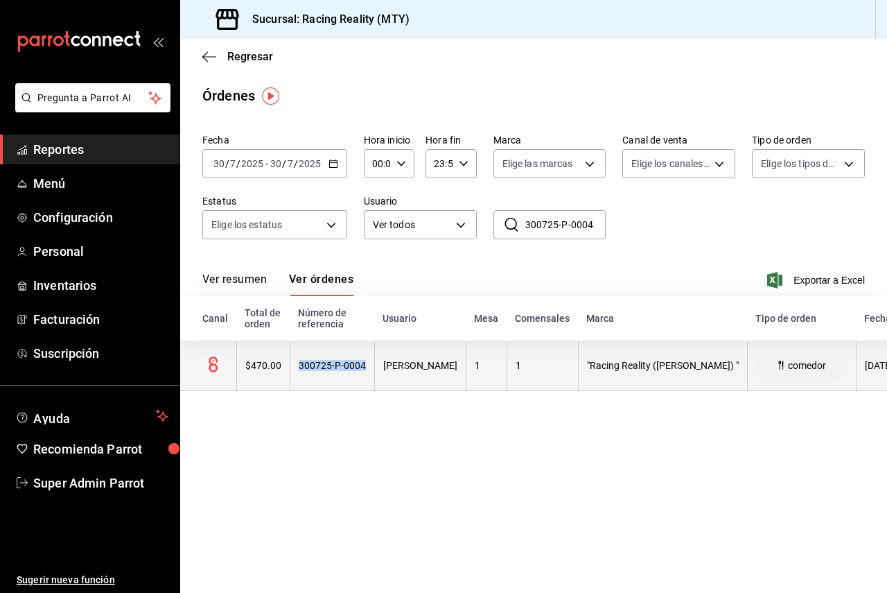
drag, startPoint x: 363, startPoint y: 365, endPoint x: 299, endPoint y: 374, distance: 65.1
click at [299, 374] on th "300725-P-0004" at bounding box center [332, 365] width 85 height 51
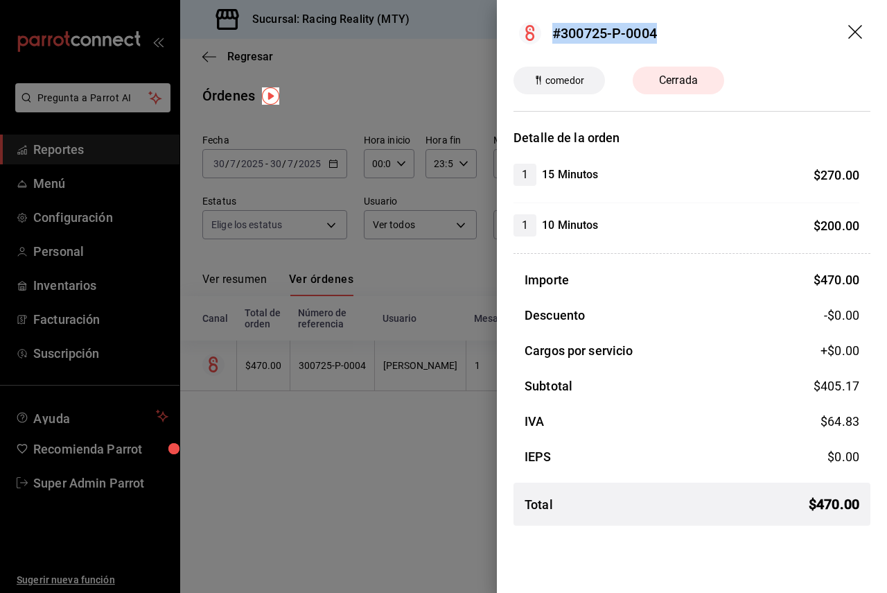
drag, startPoint x: 670, startPoint y: 36, endPoint x: 548, endPoint y: 31, distance: 122.1
click at [548, 31] on header "#300725-P-0004" at bounding box center [692, 33] width 390 height 67
click at [577, 36] on div "#300725-P-0004" at bounding box center [604, 33] width 105 height 21
drag, startPoint x: 566, startPoint y: 38, endPoint x: 647, endPoint y: 36, distance: 81.1
click at [647, 36] on div "#300725-P-0004" at bounding box center [604, 33] width 105 height 21
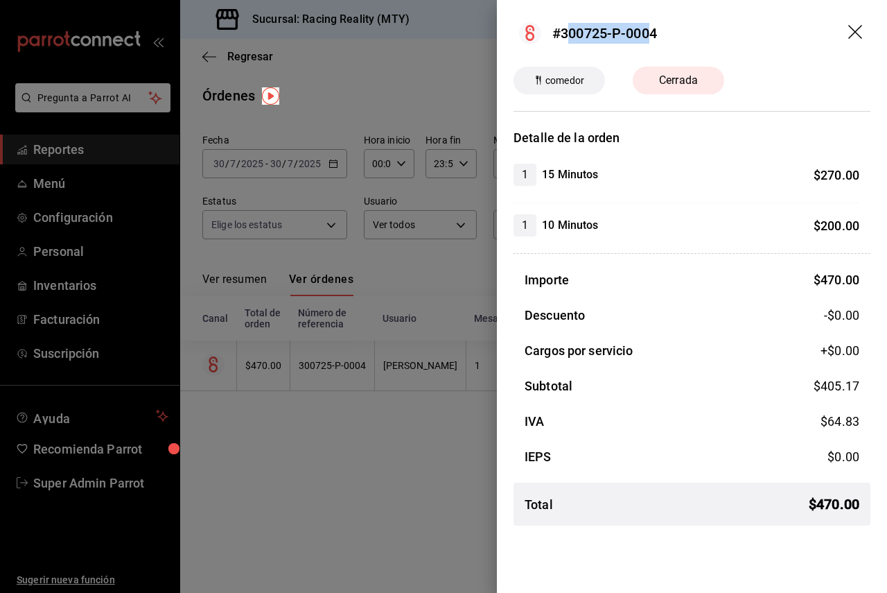
drag, startPoint x: 596, startPoint y: 42, endPoint x: 564, endPoint y: 35, distance: 33.3
click at [595, 42] on div "#300725-P-0004" at bounding box center [604, 33] width 105 height 21
click at [559, 35] on div "#300725-P-0004" at bounding box center [604, 33] width 105 height 21
drag, startPoint x: 561, startPoint y: 35, endPoint x: 665, endPoint y: 33, distance: 103.3
click at [665, 33] on header "#300725-P-0004" at bounding box center [692, 33] width 390 height 67
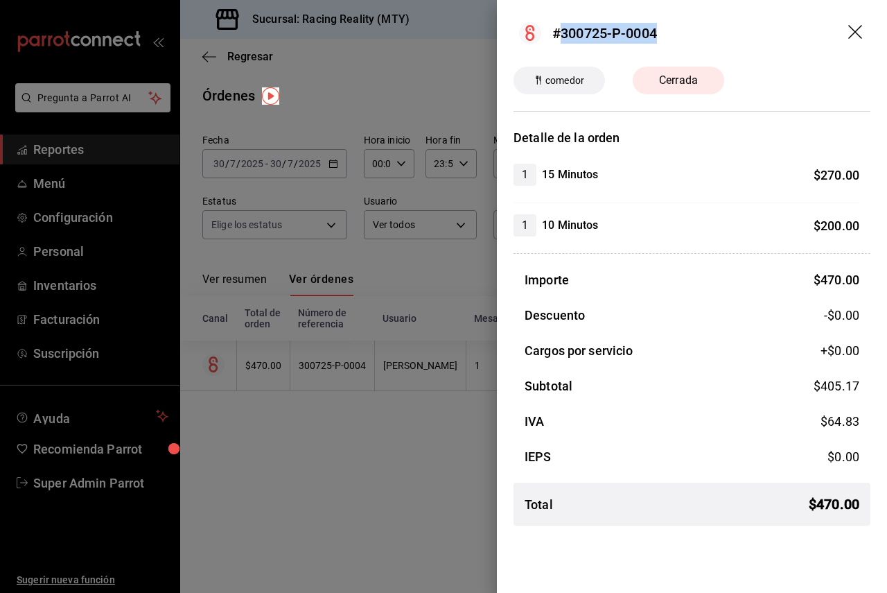
copy div "300725-P-0004"
click at [850, 26] on icon "drag" at bounding box center [855, 32] width 14 height 14
